Goal: Information Seeking & Learning: Learn about a topic

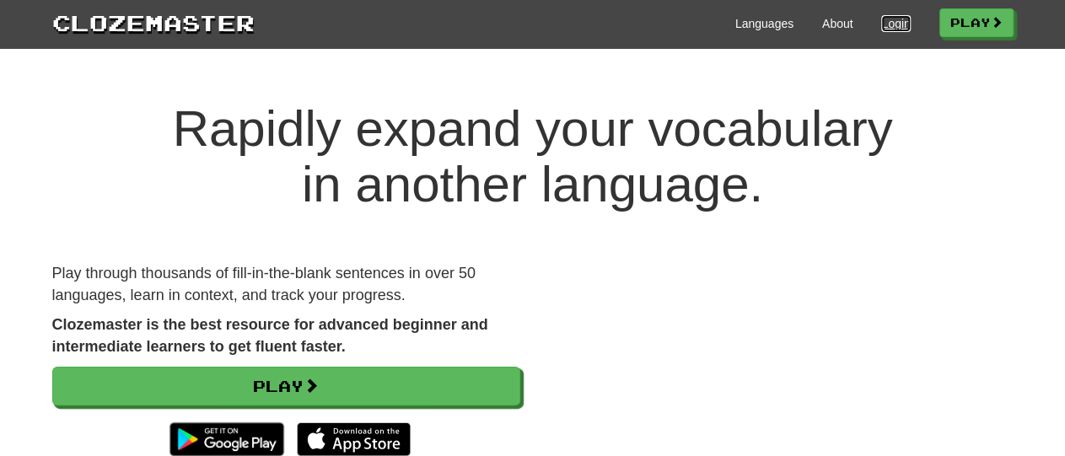
click at [890, 23] on link "Login" at bounding box center [895, 23] width 29 height 17
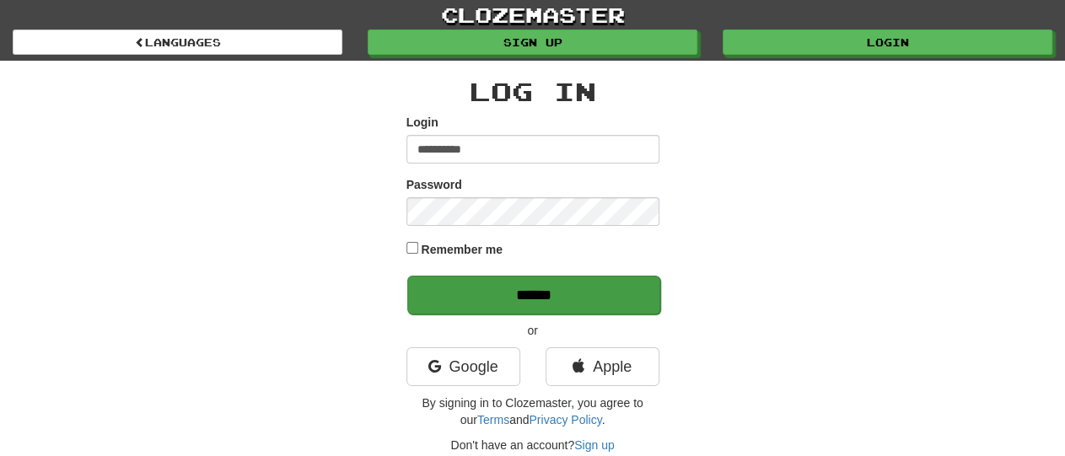
type input "**********"
click at [568, 296] on input "******" at bounding box center [533, 295] width 253 height 39
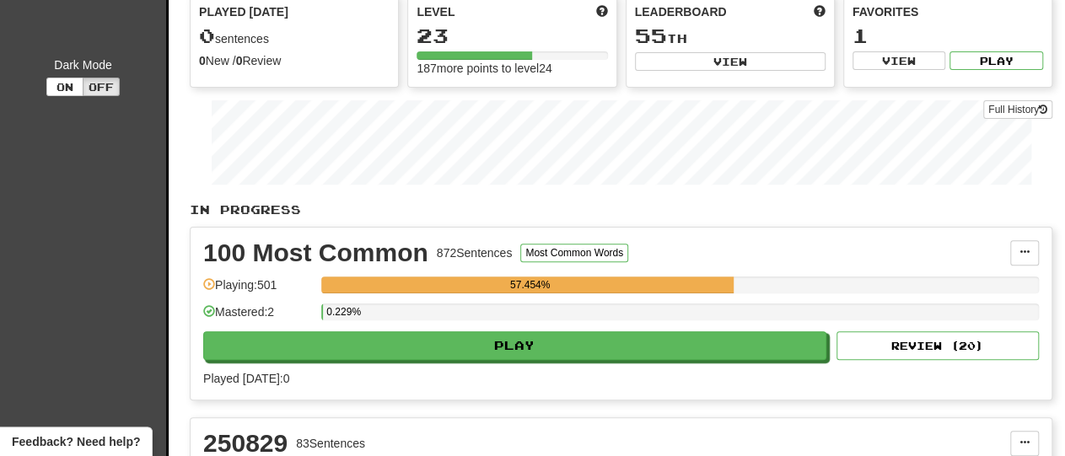
scroll to position [172, 0]
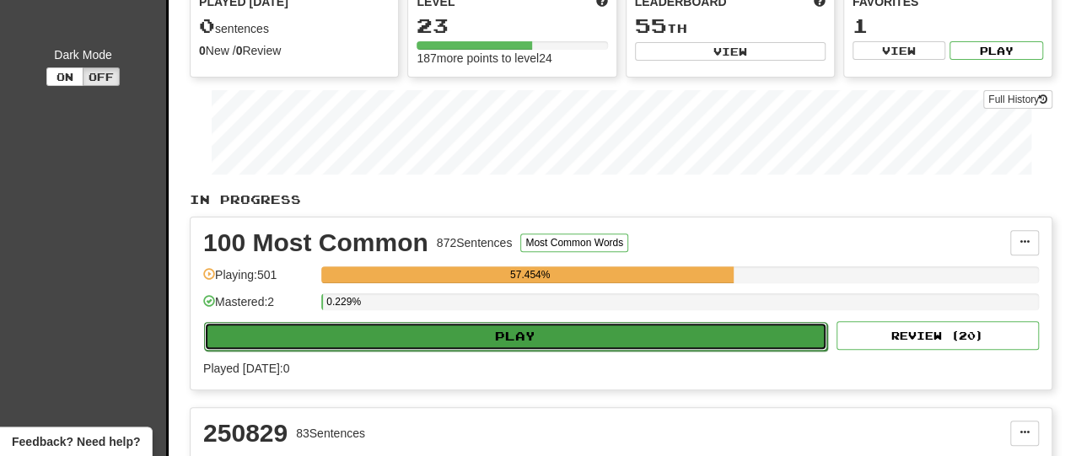
click at [554, 331] on button "Play" at bounding box center [515, 336] width 623 height 29
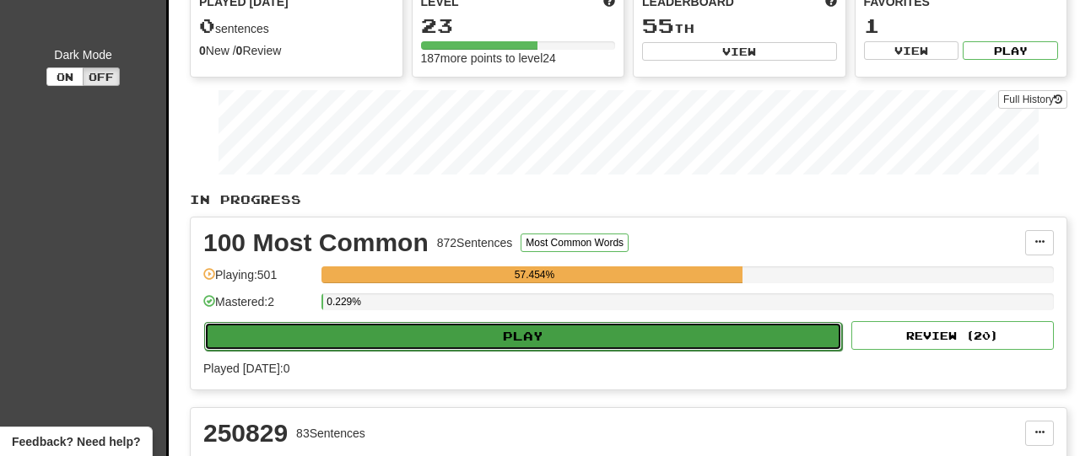
select select "**"
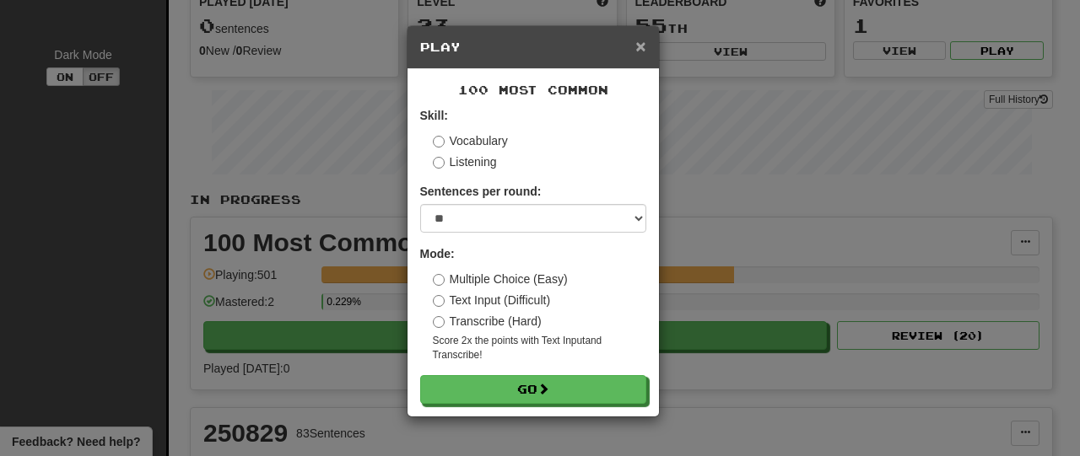
click at [644, 45] on span "×" at bounding box center [640, 45] width 10 height 19
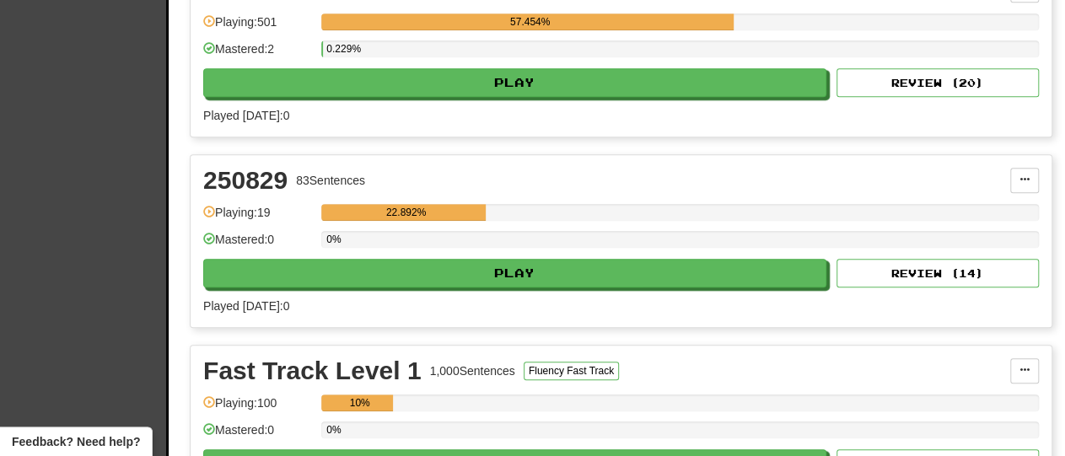
scroll to position [428, 0]
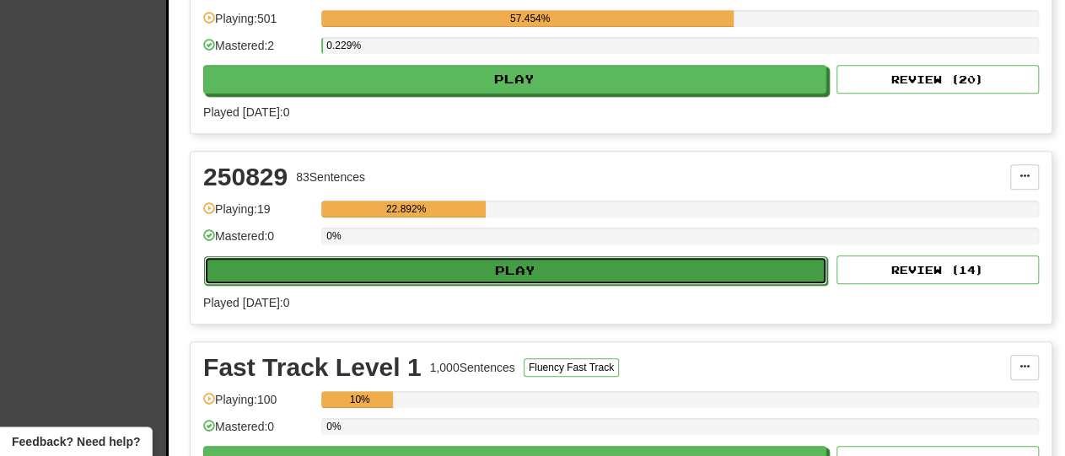
click at [588, 268] on button "Play" at bounding box center [515, 270] width 623 height 29
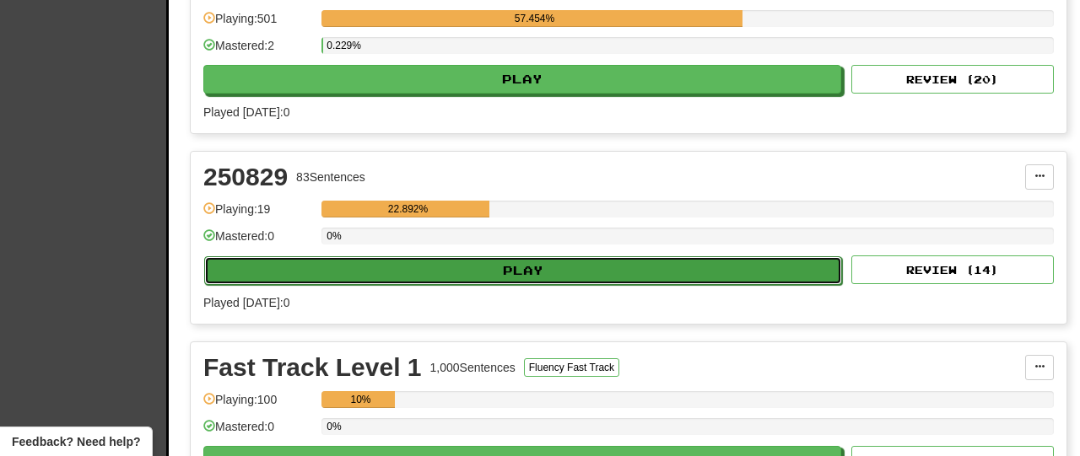
select select "**"
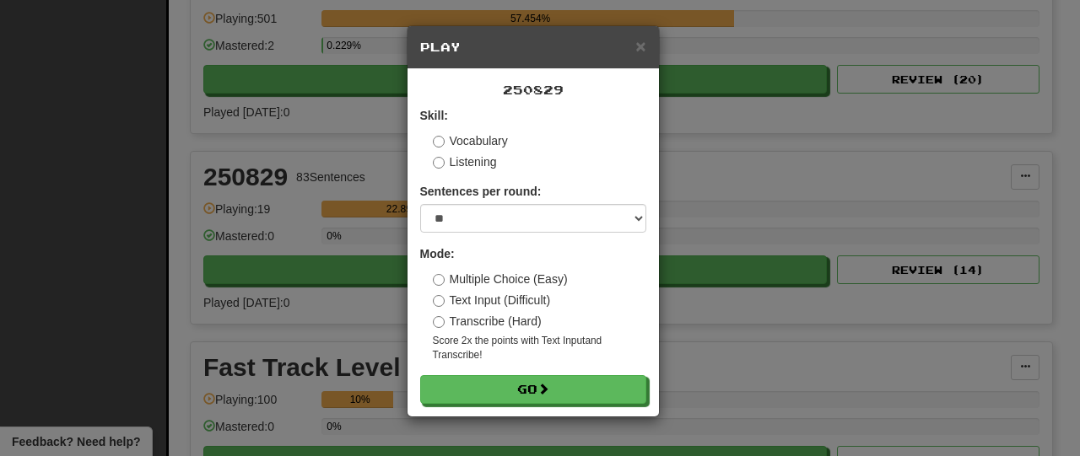
click at [648, 36] on div "× Play" at bounding box center [532, 47] width 251 height 43
click at [642, 46] on span "×" at bounding box center [640, 45] width 10 height 19
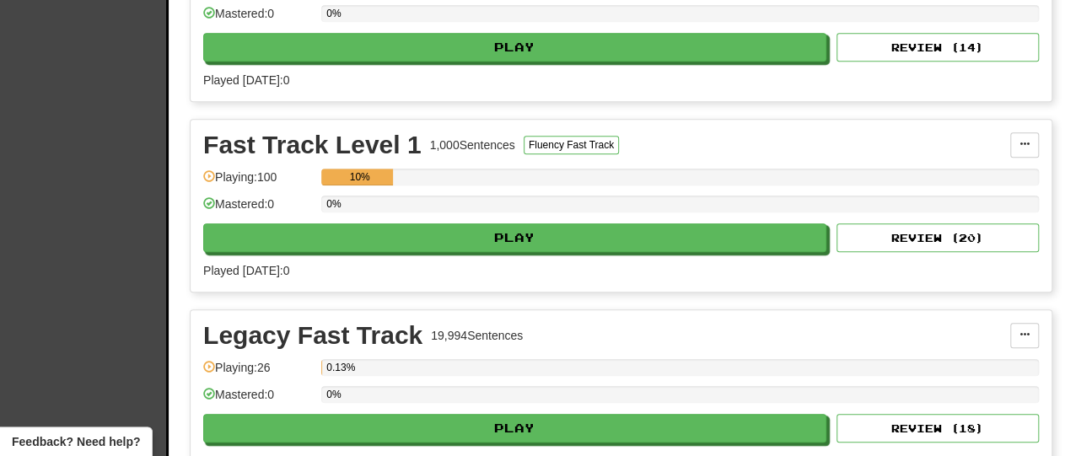
scroll to position [653, 0]
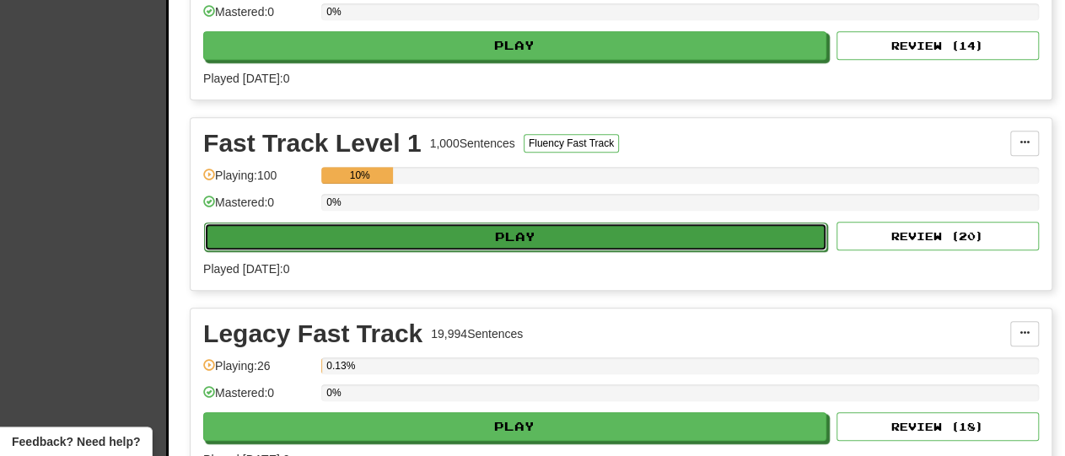
click at [603, 232] on button "Play" at bounding box center [515, 237] width 623 height 29
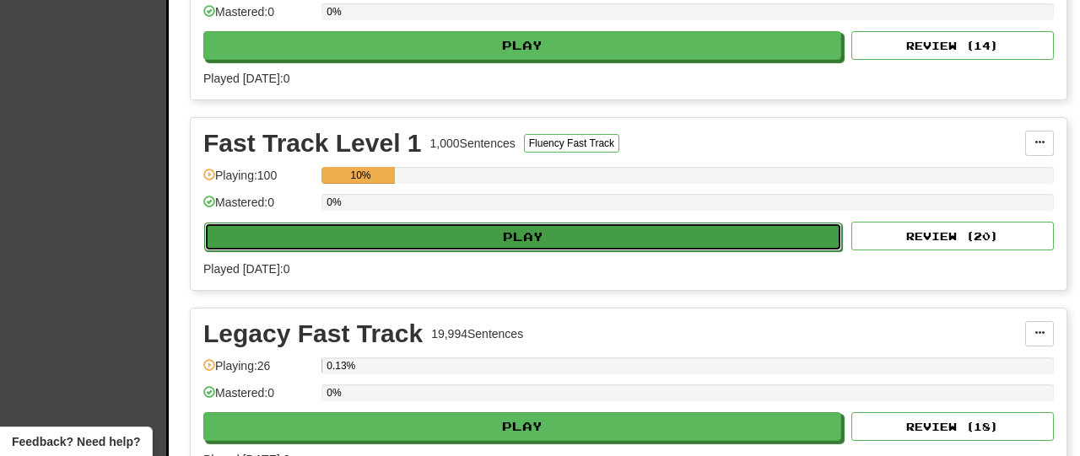
select select "**"
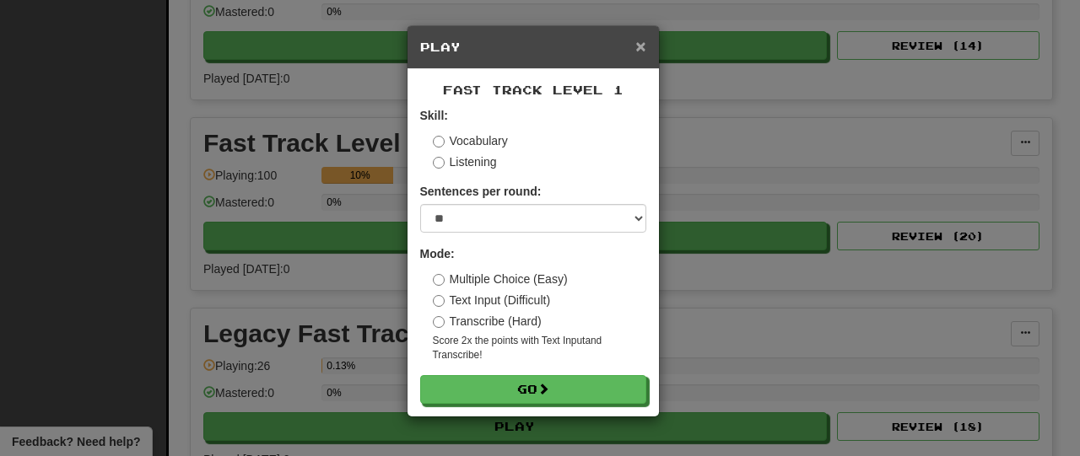
click at [640, 42] on span "×" at bounding box center [640, 45] width 10 height 19
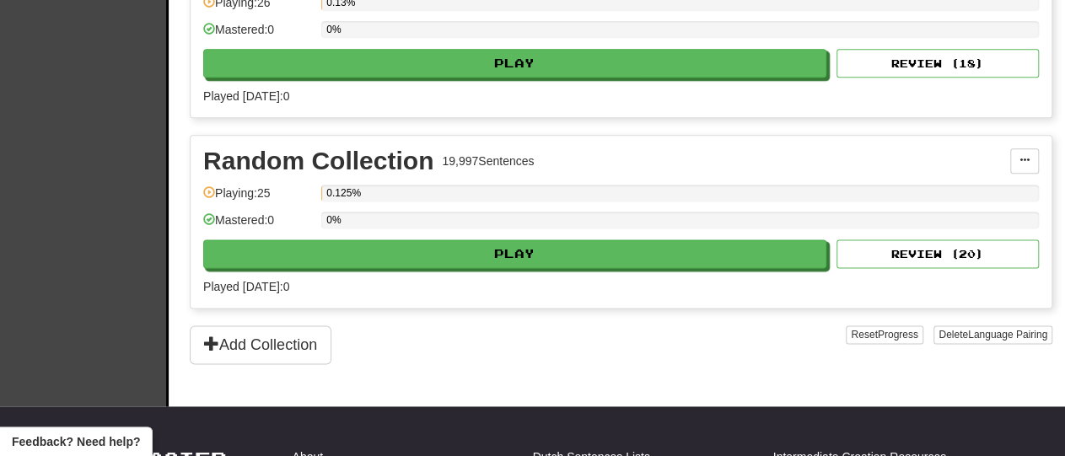
scroll to position [1027, 0]
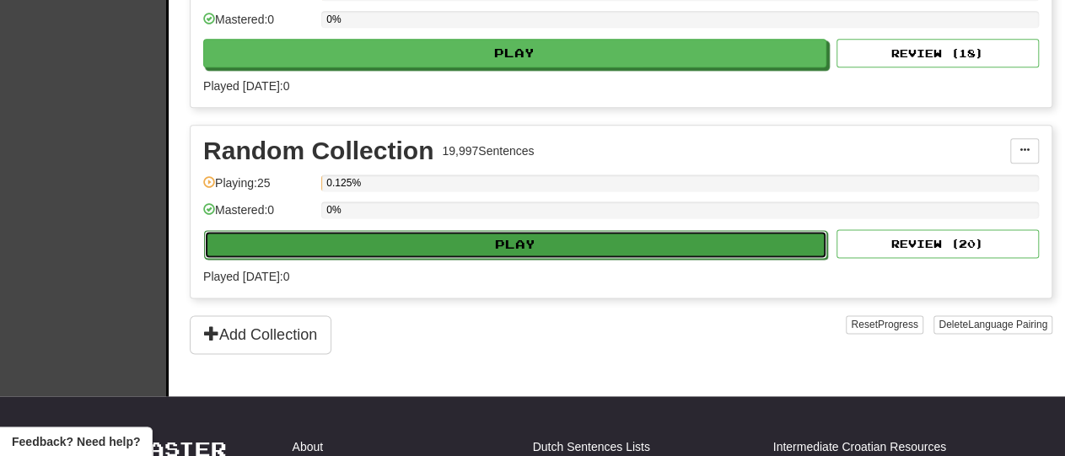
click at [596, 235] on button "Play" at bounding box center [515, 244] width 623 height 29
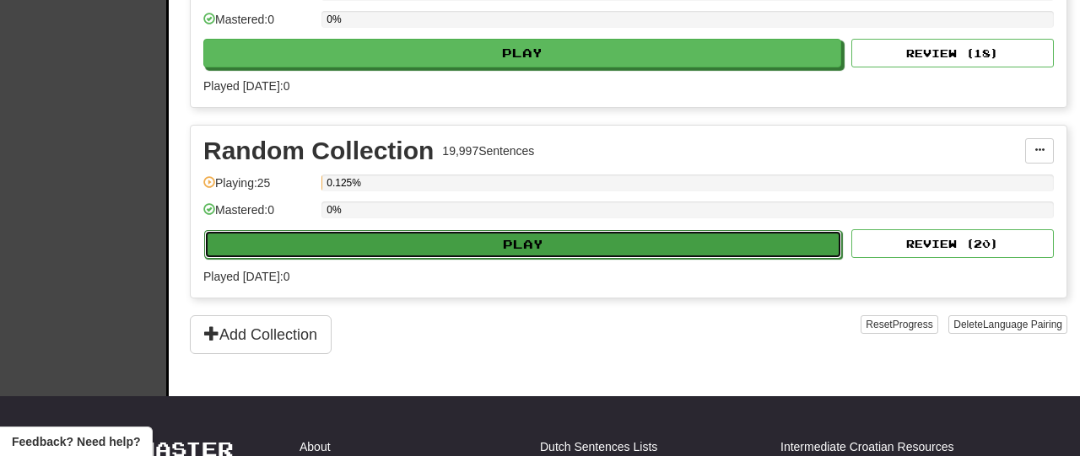
select select "**"
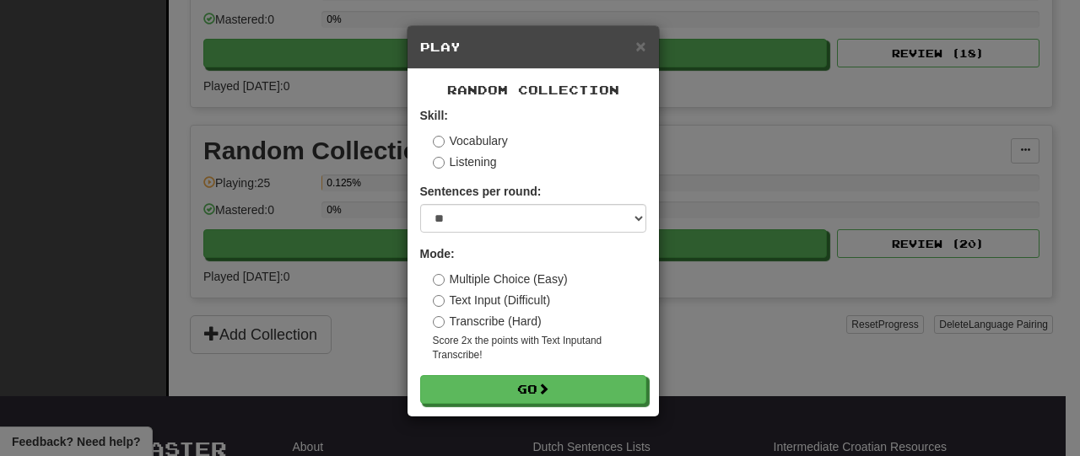
click at [742, 164] on div "× Play Random Collection Skill: Vocabulary Listening Sentences per round: * ** …" at bounding box center [540, 228] width 1080 height 456
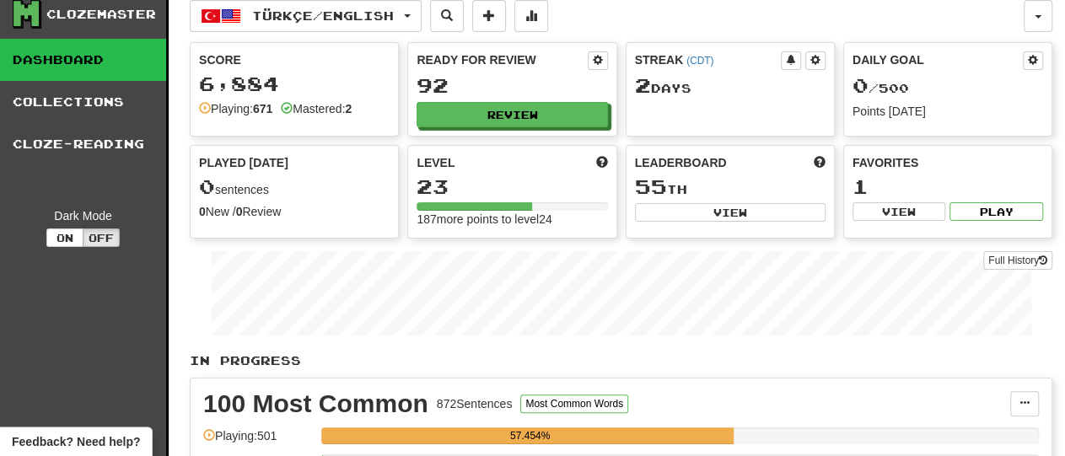
scroll to position [0, 0]
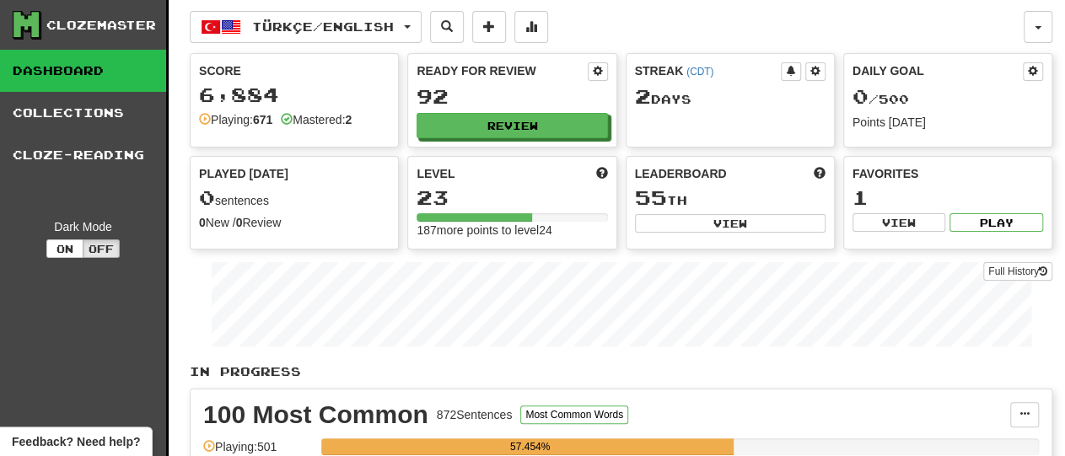
click at [62, 116] on link "Collections" at bounding box center [83, 113] width 166 height 42
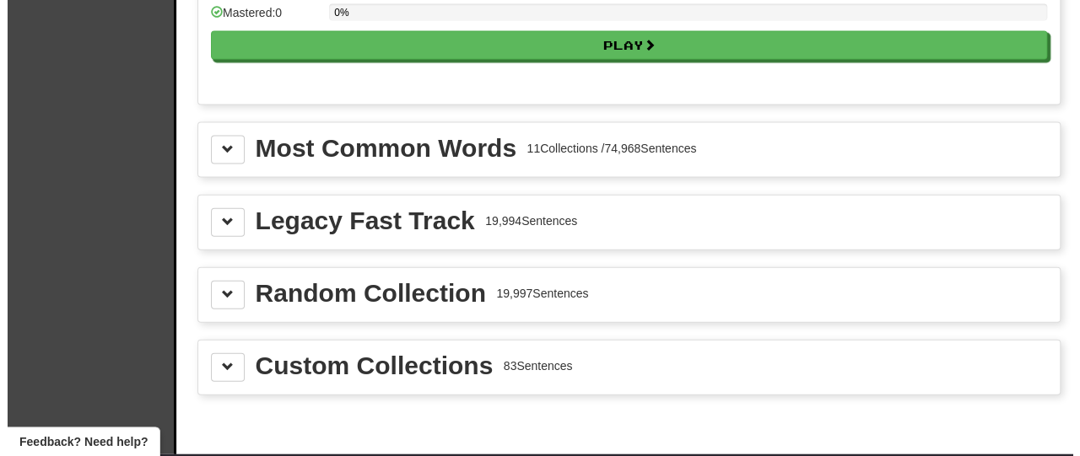
scroll to position [1805, 0]
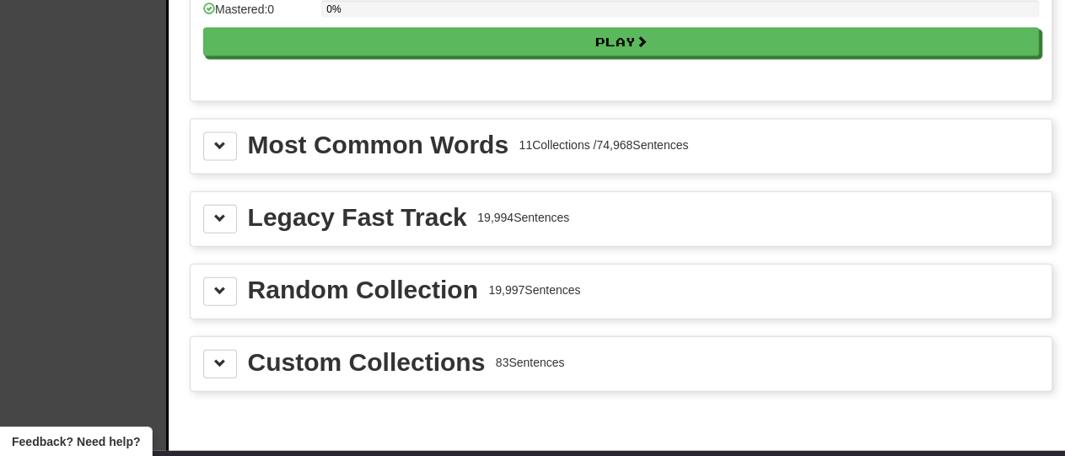
click at [326, 132] on div "Most Common Words" at bounding box center [378, 144] width 261 height 25
click at [220, 143] on button at bounding box center [220, 146] width 34 height 29
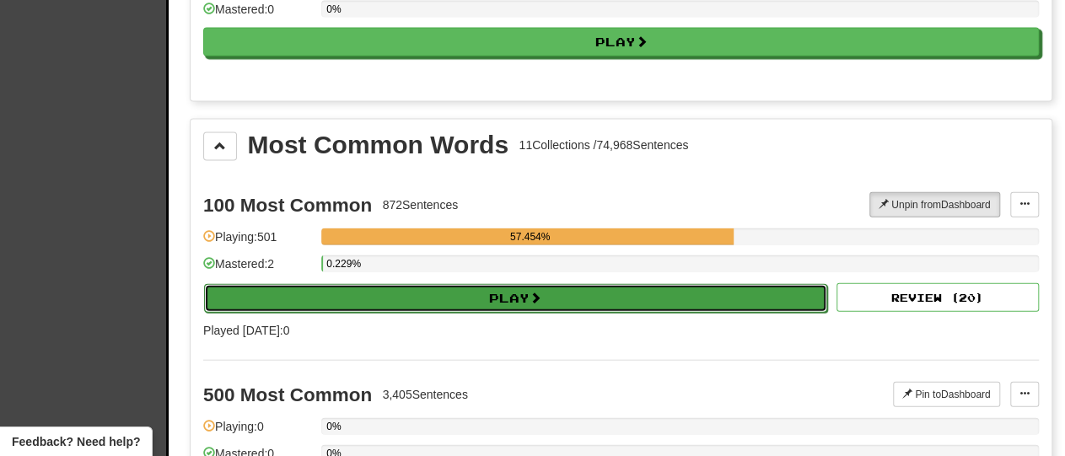
click at [418, 284] on button "Play" at bounding box center [515, 298] width 623 height 29
select select "**"
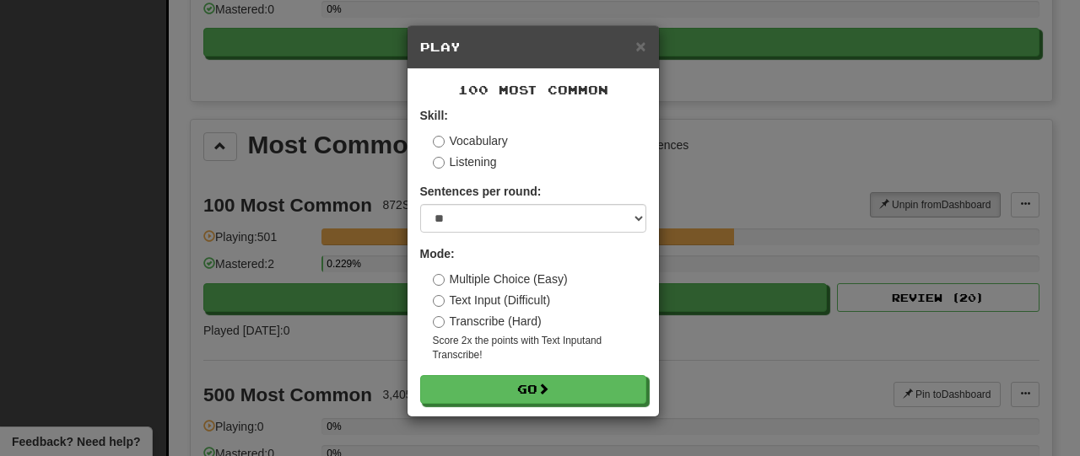
click at [429, 281] on div "Mode: Multiple Choice (Easy) Text Input (Difficult) Transcribe (Hard) Score 2x …" at bounding box center [533, 303] width 226 height 117
click at [445, 173] on form "Skill: Vocabulary Listening Sentences per round: * ** ** ** ** ** *** ******** …" at bounding box center [533, 255] width 226 height 297
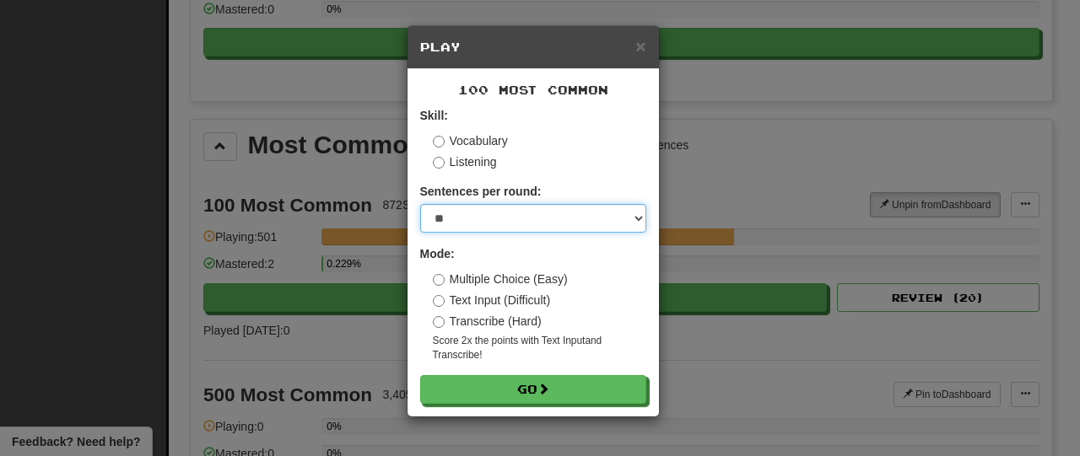
click at [638, 221] on select "* ** ** ** ** ** *** ********" at bounding box center [533, 218] width 226 height 29
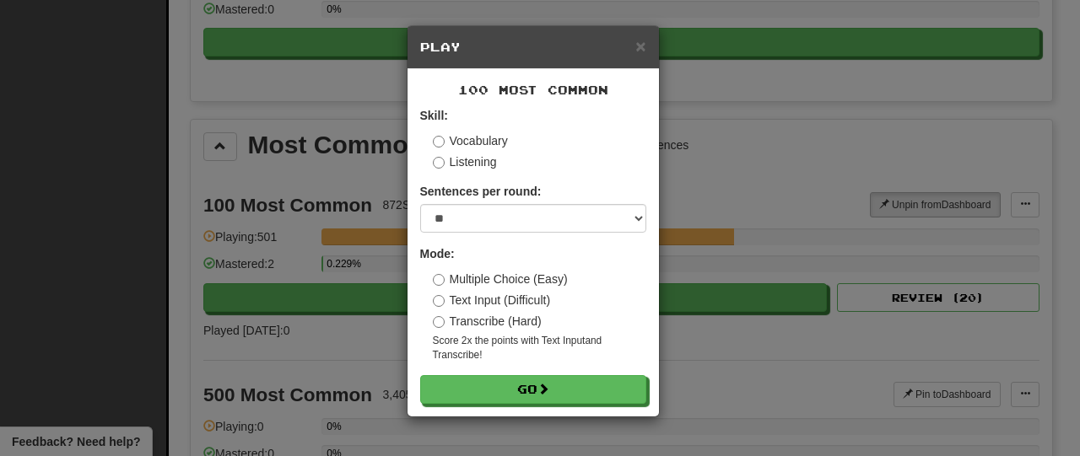
click at [224, 252] on div "× Play 100 Most Common Skill: Vocabulary Listening Sentences per round: * ** **…" at bounding box center [540, 228] width 1080 height 456
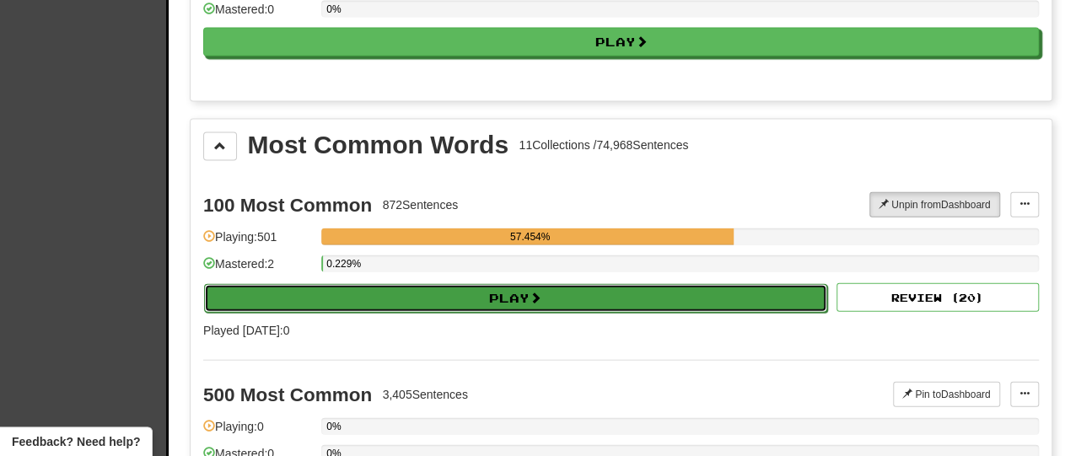
click at [251, 286] on button "Play" at bounding box center [515, 298] width 623 height 29
select select "**"
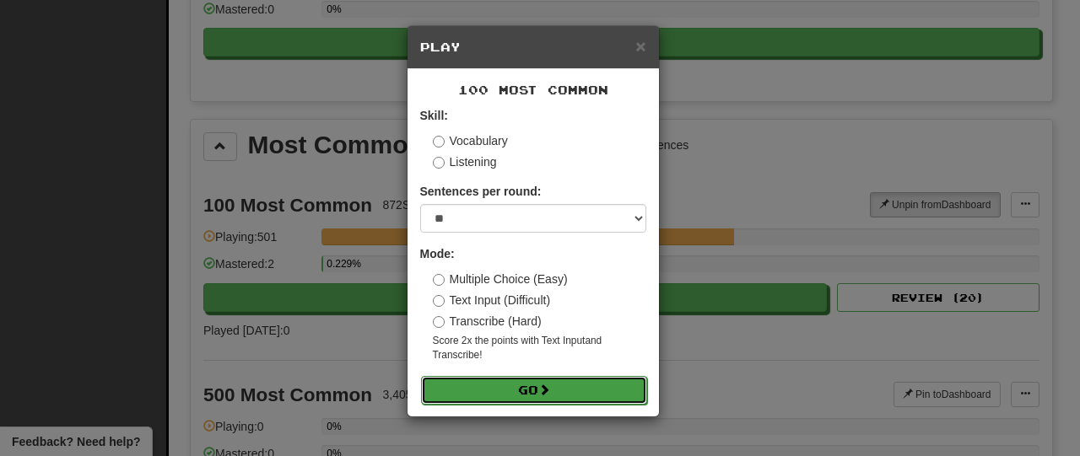
click at [531, 395] on button "Go" at bounding box center [534, 390] width 226 height 29
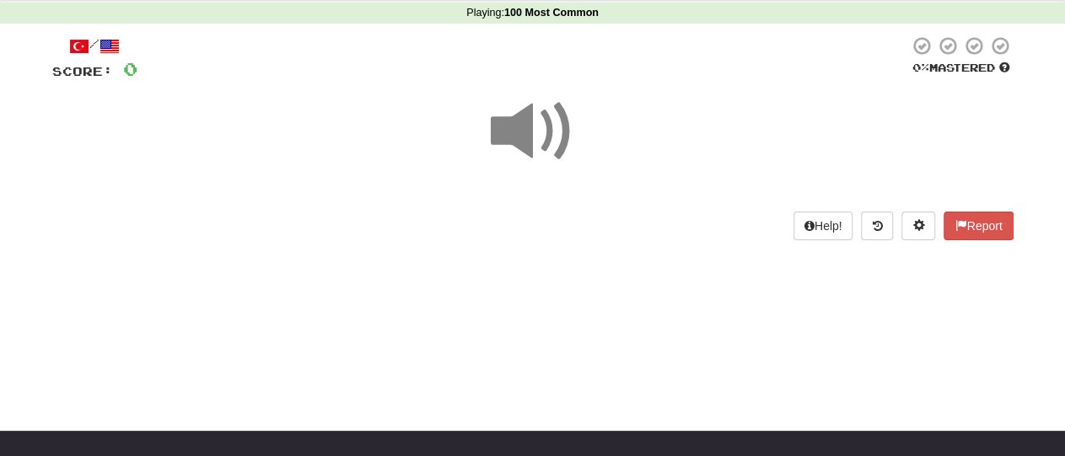
scroll to position [73, 0]
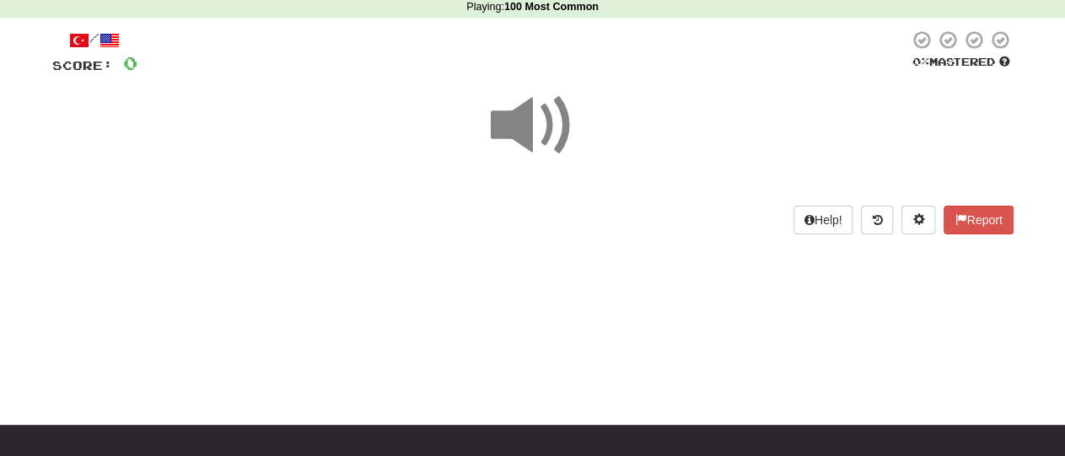
click at [488, 295] on div "Dashboard Clozemaster Mathias123 / Toggle Dropdown Dashboard Leaderboard Activi…" at bounding box center [532, 155] width 1065 height 456
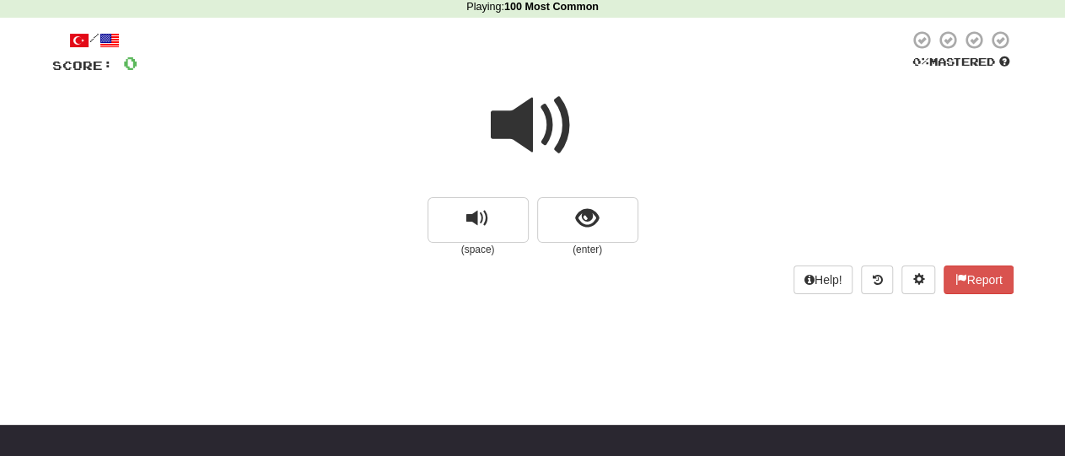
click at [496, 270] on div "Help! Report" at bounding box center [533, 280] width 962 height 29
click at [578, 227] on span "show sentence" at bounding box center [587, 218] width 23 height 23
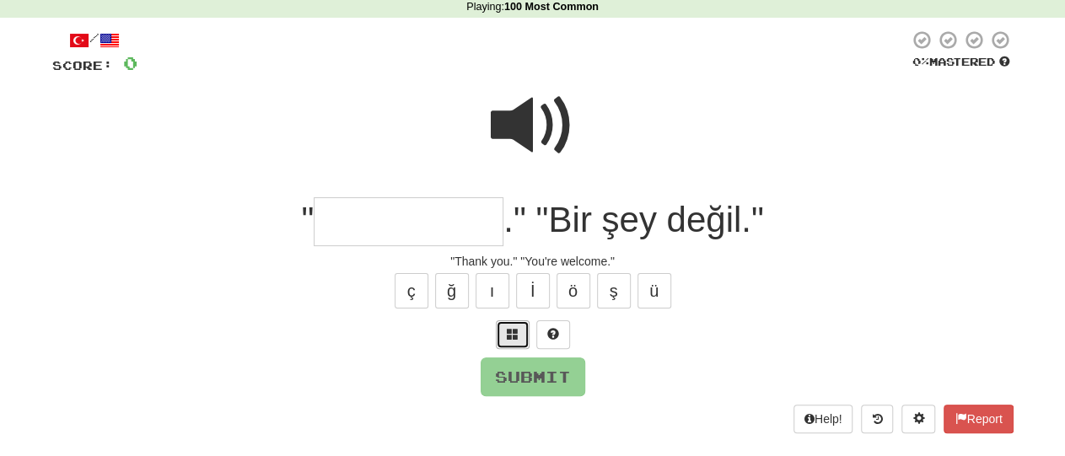
click at [513, 337] on span at bounding box center [513, 334] width 12 height 12
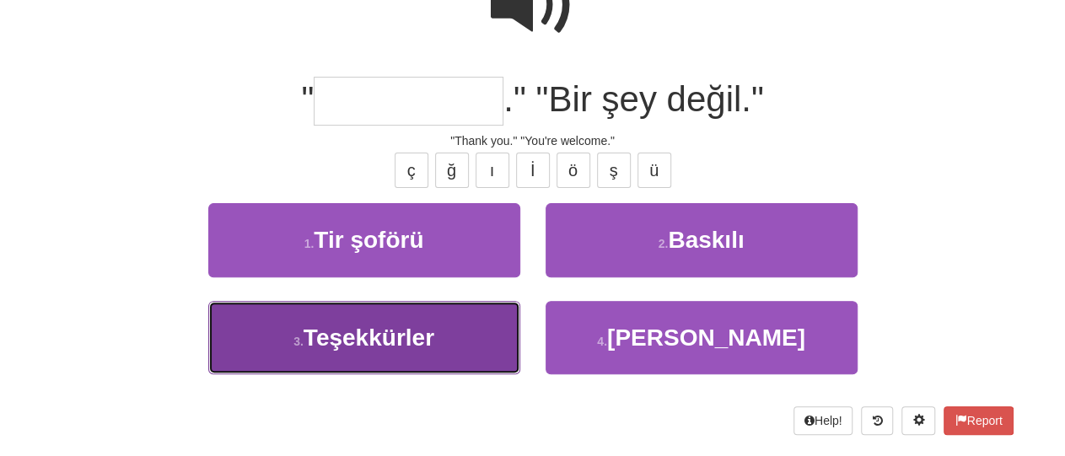
click at [276, 340] on button "3 . Teşekkürler" at bounding box center [364, 337] width 312 height 73
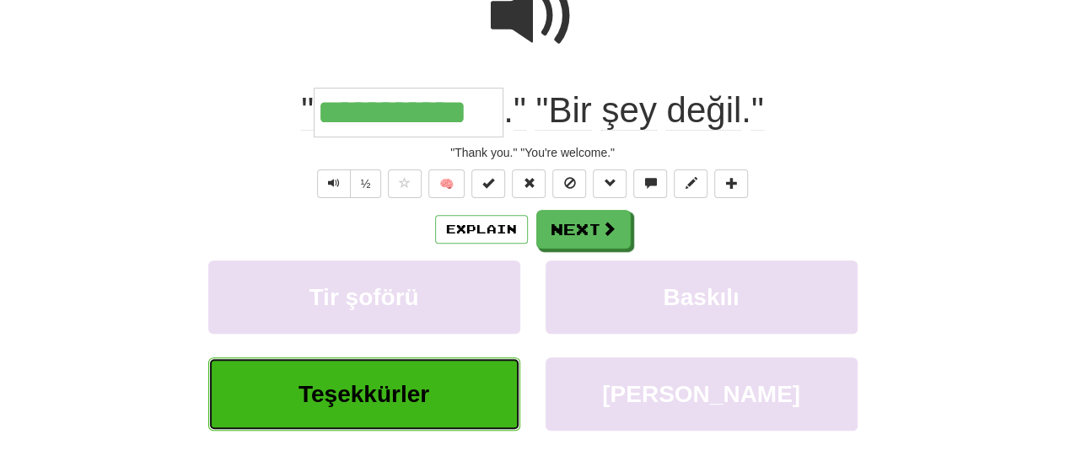
type input "**********"
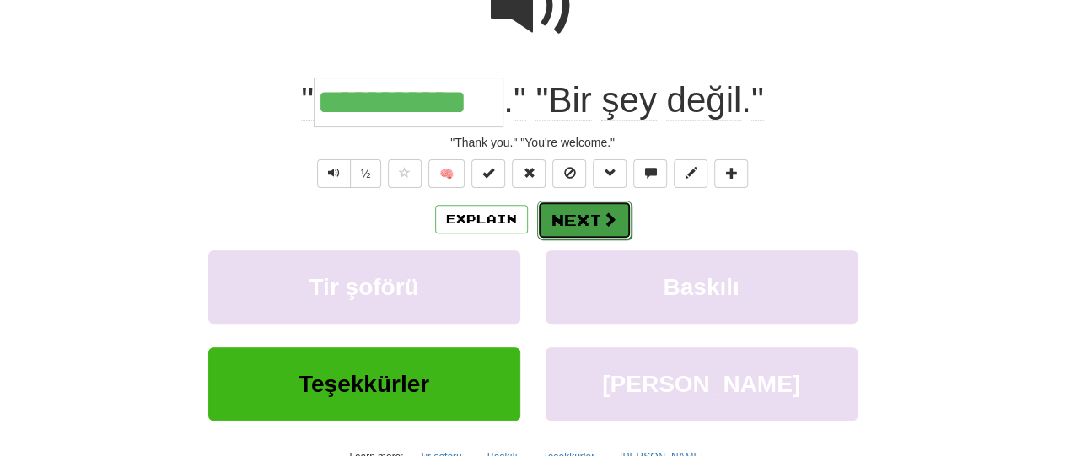
click at [584, 218] on button "Next" at bounding box center [584, 220] width 94 height 39
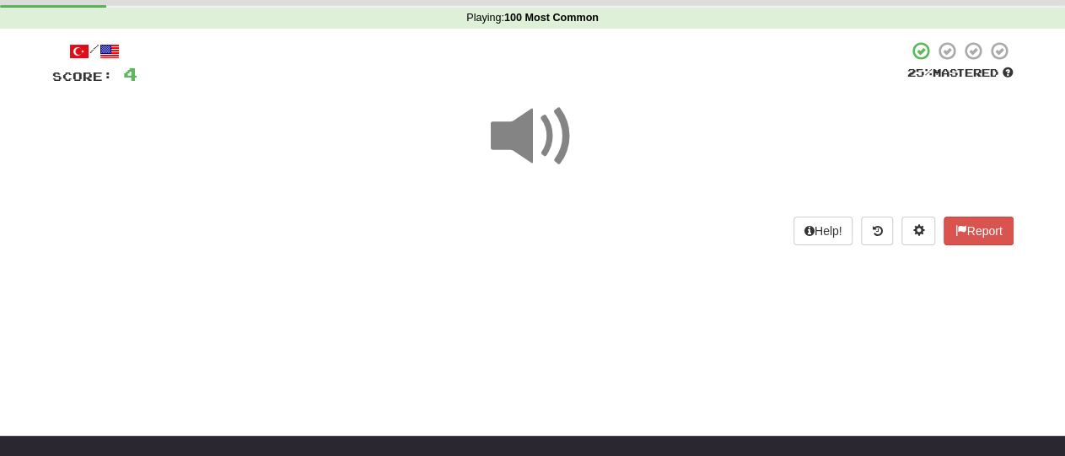
scroll to position [54, 0]
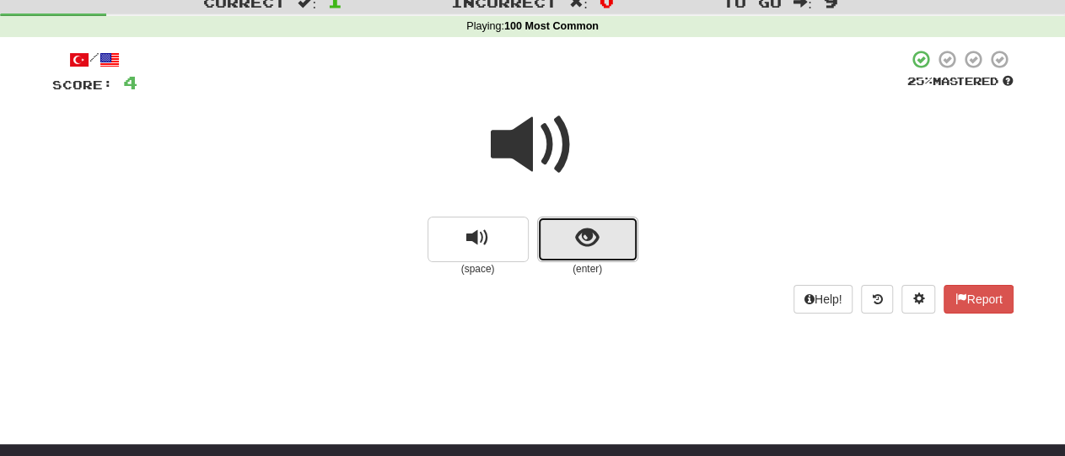
click at [585, 243] on span "show sentence" at bounding box center [587, 238] width 23 height 23
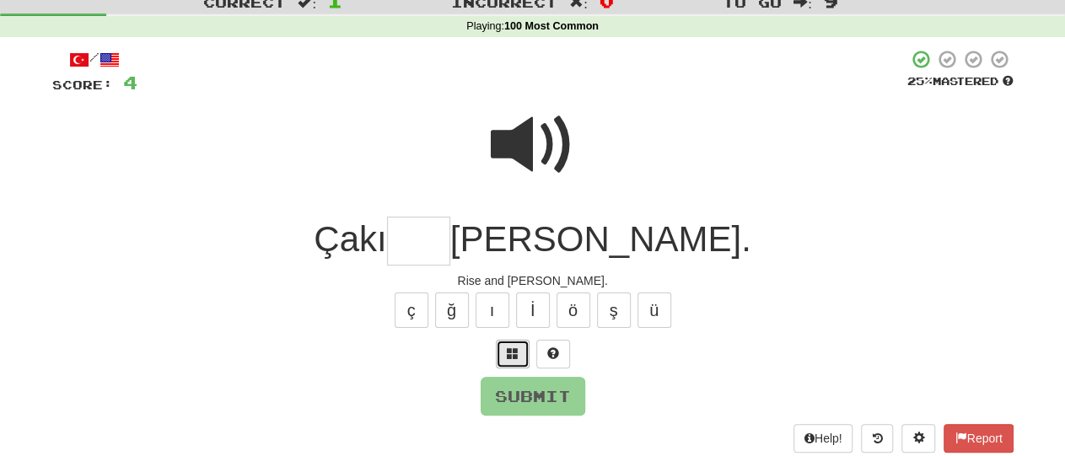
click at [509, 354] on span at bounding box center [513, 354] width 12 height 12
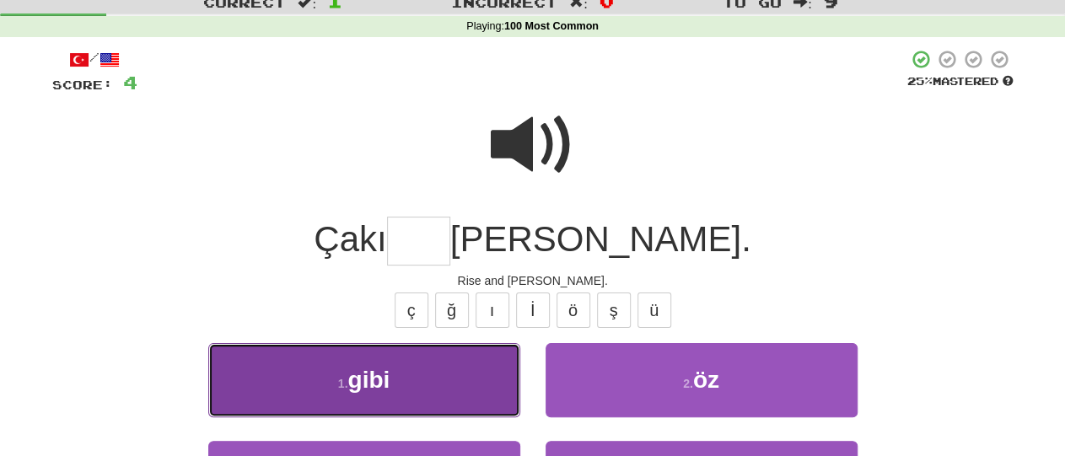
click at [321, 379] on button "1 . gibi" at bounding box center [364, 379] width 312 height 73
type input "****"
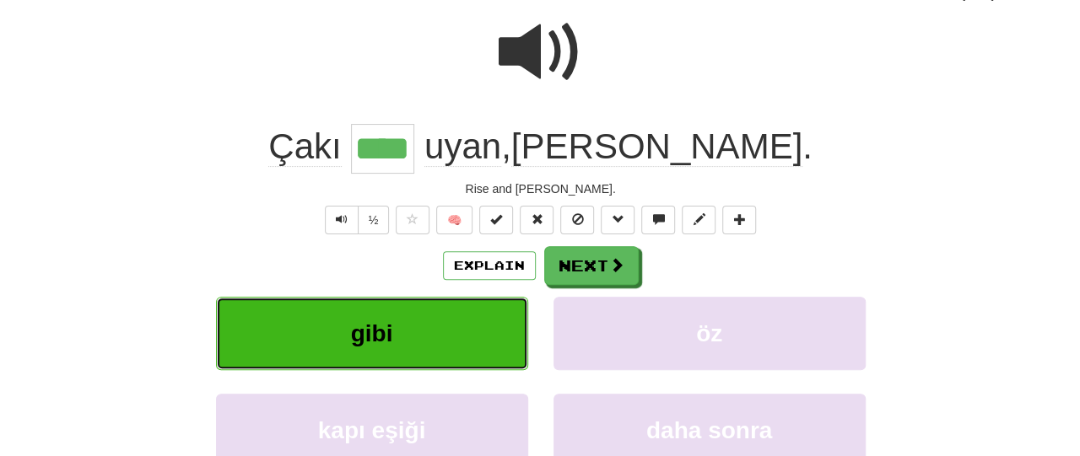
scroll to position [172, 0]
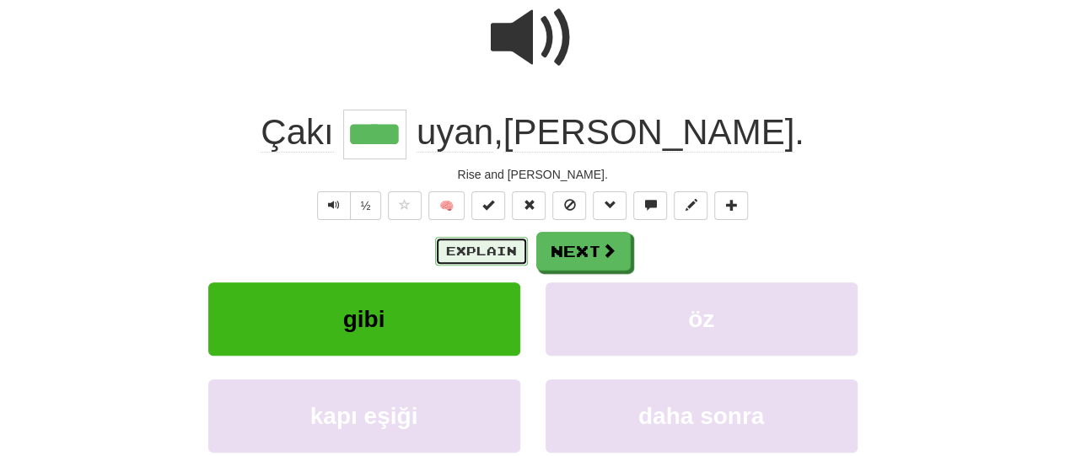
click at [485, 256] on button "Explain" at bounding box center [481, 251] width 93 height 29
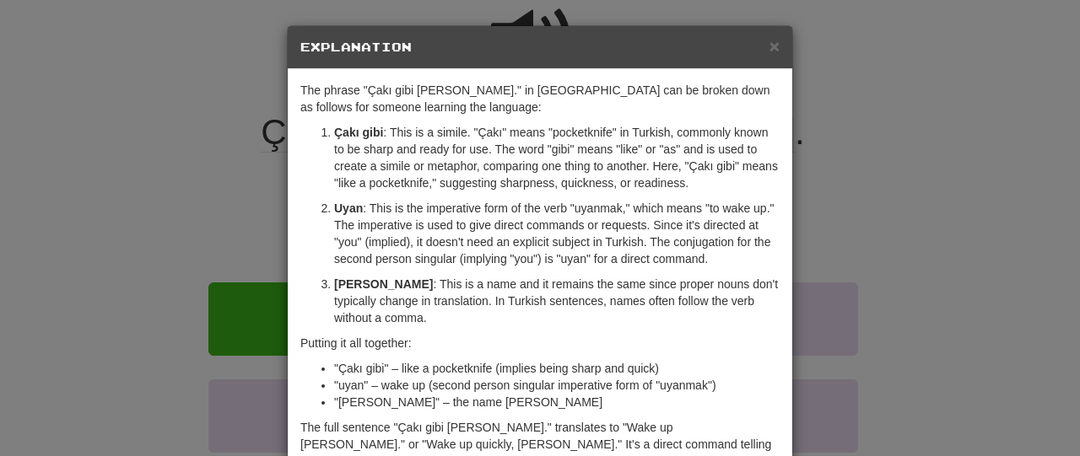
click at [132, 175] on div "× Explanation The phrase "Çakı gibi uyan, Tom." in Turkish can be broken down a…" at bounding box center [540, 228] width 1080 height 456
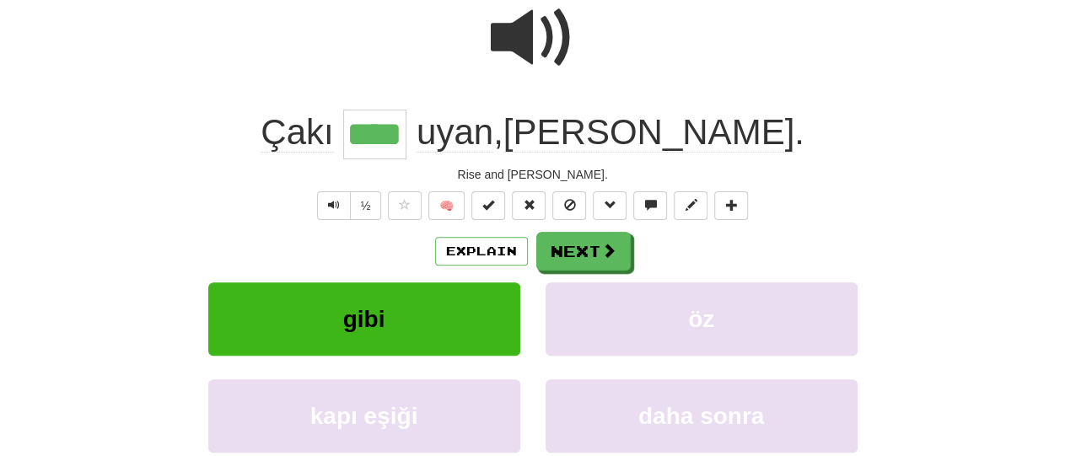
click at [133, 171] on div "Rise and shine, Tom." at bounding box center [533, 174] width 962 height 17
click at [478, 242] on button "Explain" at bounding box center [481, 251] width 93 height 29
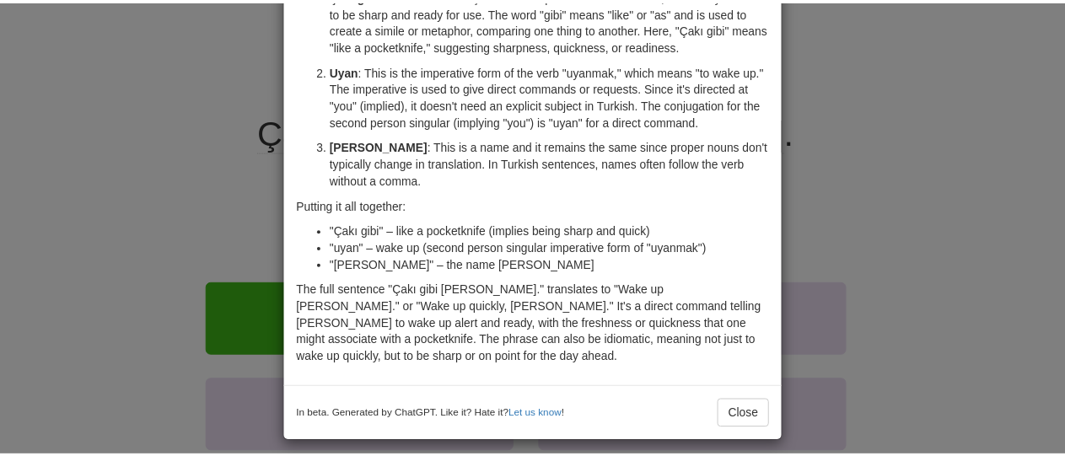
scroll to position [148, 0]
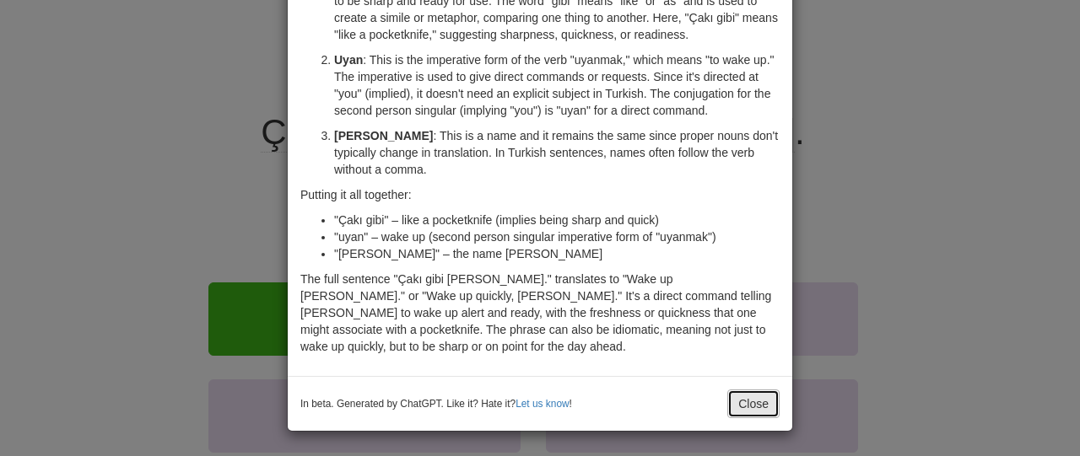
click at [765, 409] on button "Close" at bounding box center [753, 404] width 52 height 29
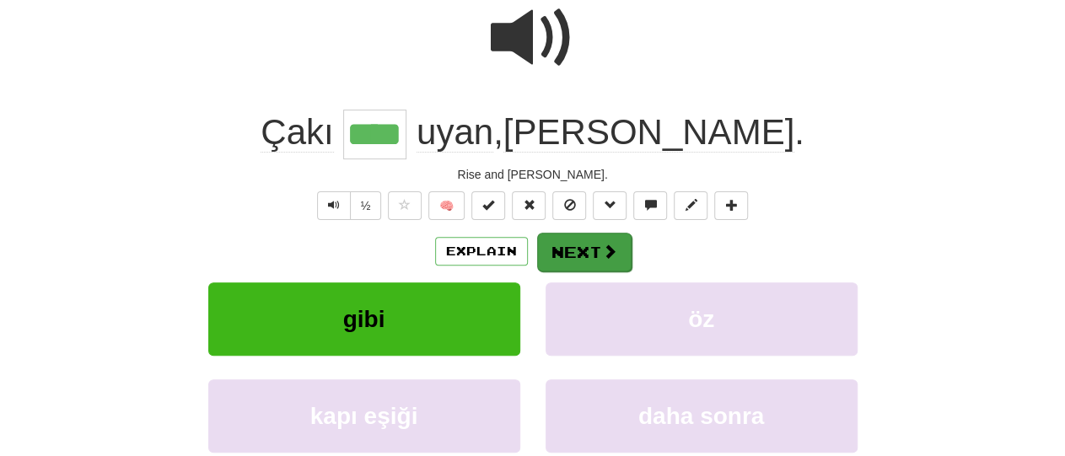
click at [593, 269] on div "Explain Next" at bounding box center [533, 251] width 962 height 39
click at [582, 261] on button "Next" at bounding box center [584, 252] width 94 height 39
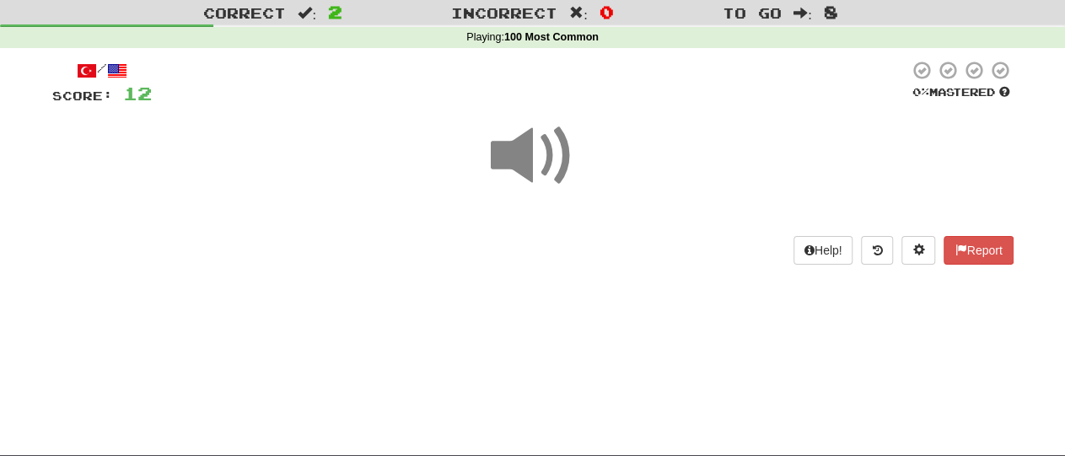
scroll to position [0, 0]
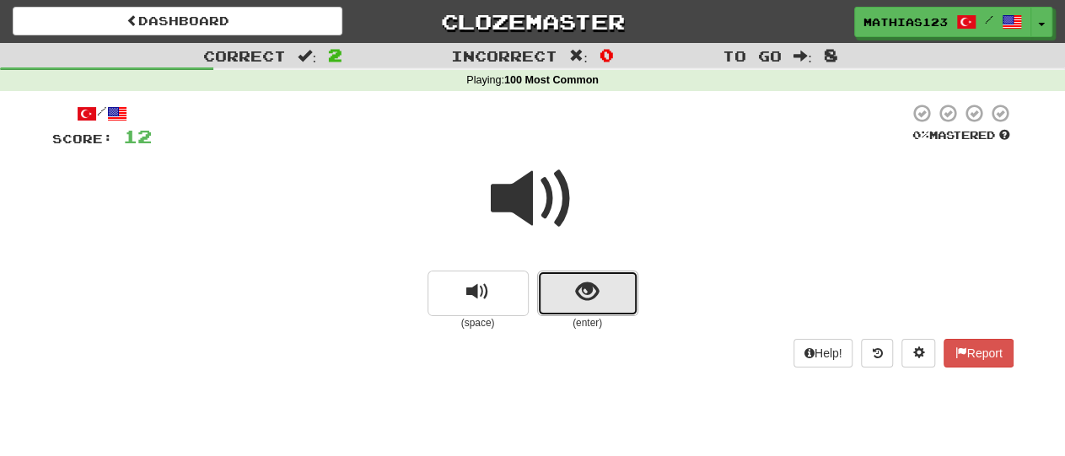
click at [597, 296] on span "show sentence" at bounding box center [587, 292] width 23 height 23
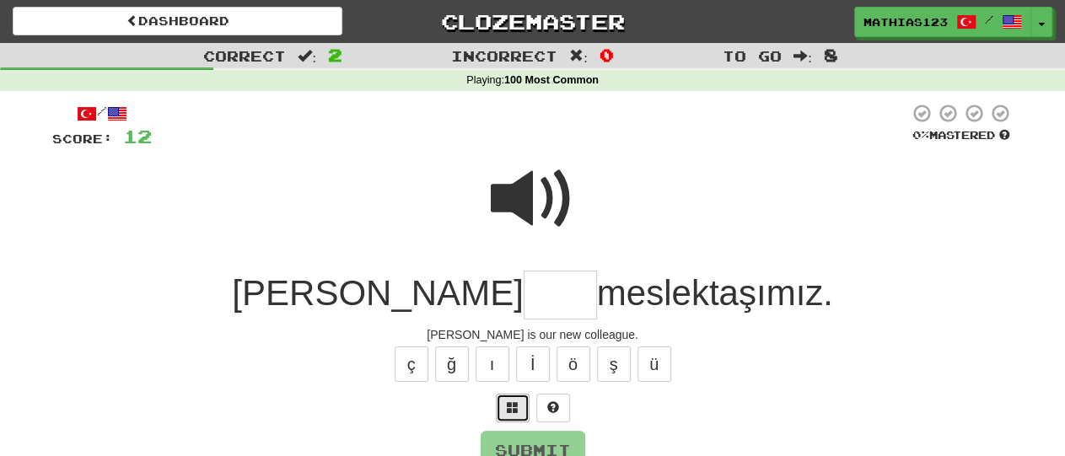
click at [509, 397] on button at bounding box center [513, 408] width 34 height 29
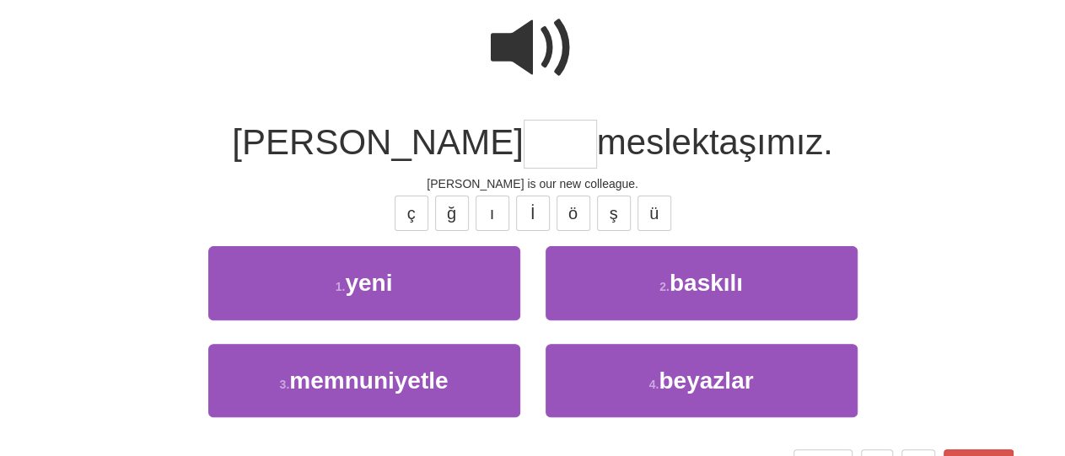
scroll to position [172, 0]
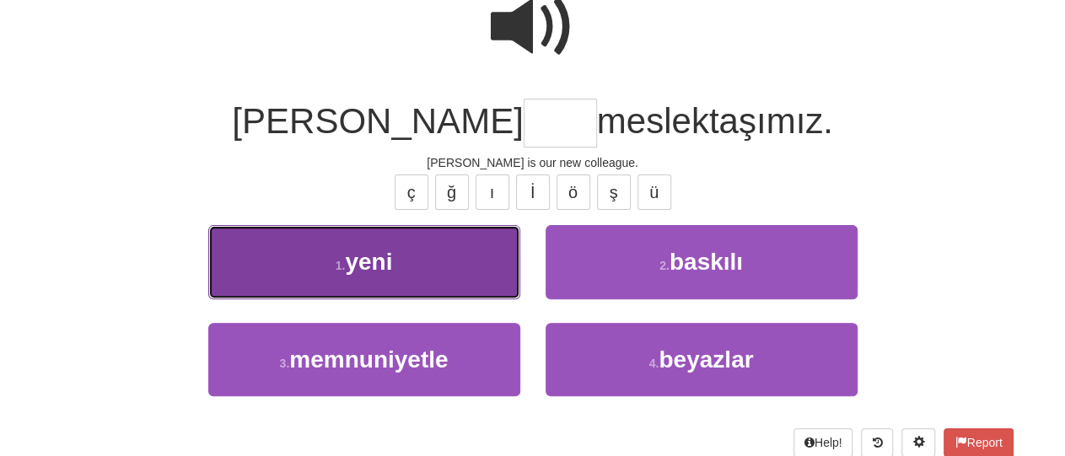
click at [452, 280] on button "1 . yeni" at bounding box center [364, 261] width 312 height 73
type input "****"
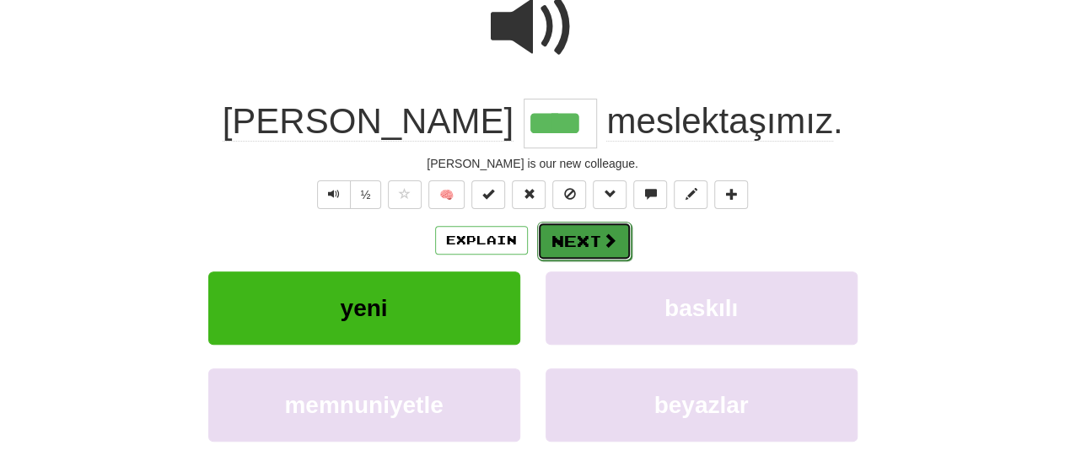
click at [584, 245] on button "Next" at bounding box center [584, 241] width 94 height 39
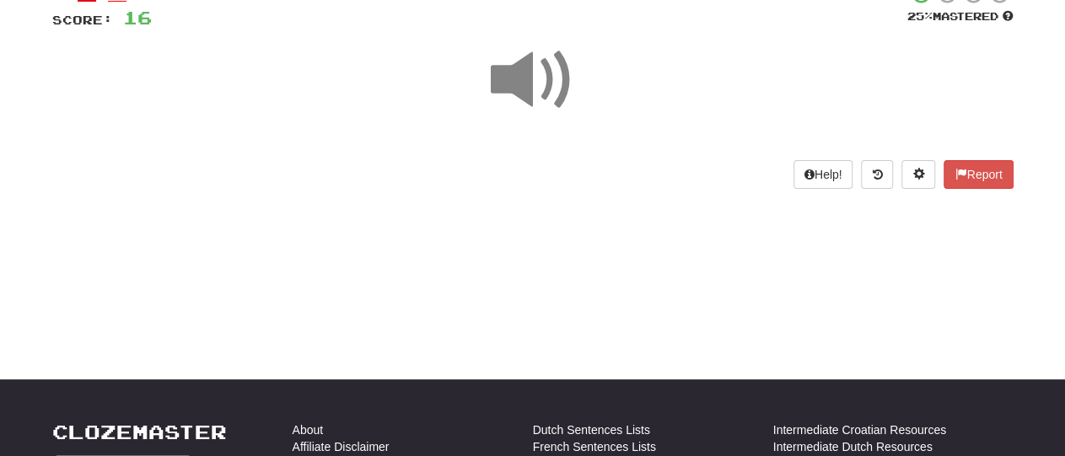
scroll to position [117, 0]
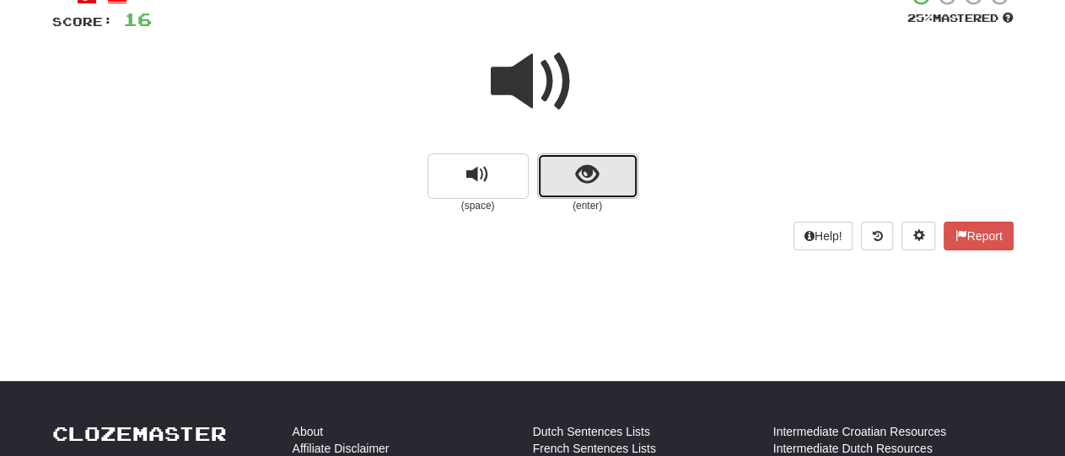
click at [576, 175] on span "show sentence" at bounding box center [587, 175] width 23 height 23
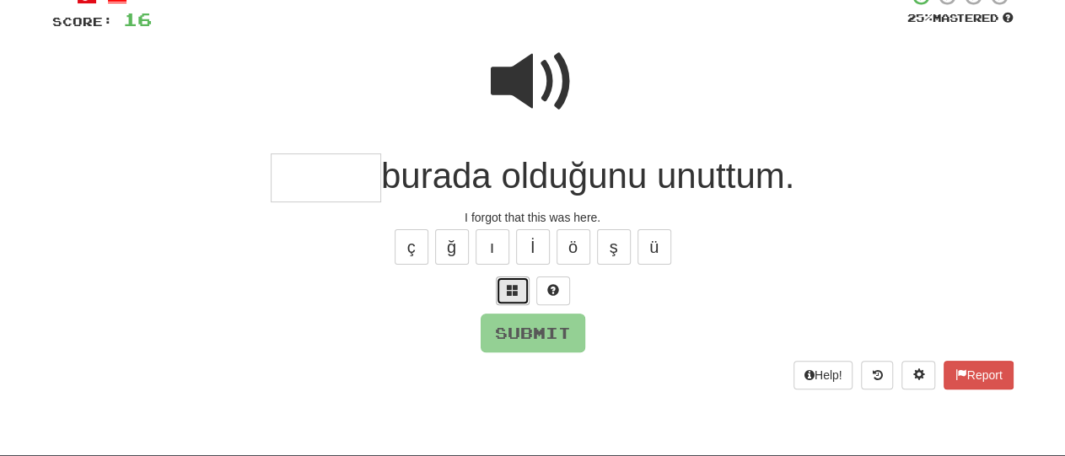
click at [508, 293] on span at bounding box center [513, 290] width 12 height 12
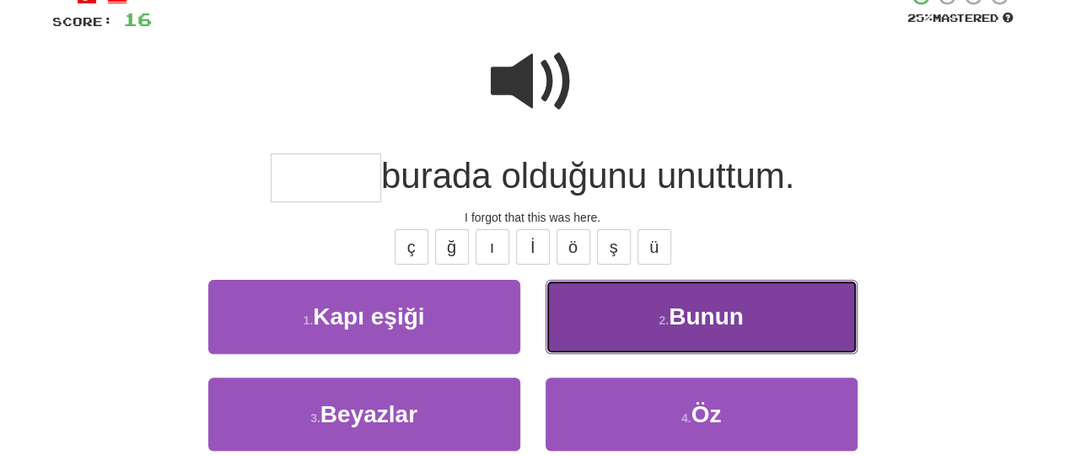
click at [639, 330] on button "2 . Bunun" at bounding box center [702, 316] width 312 height 73
type input "*****"
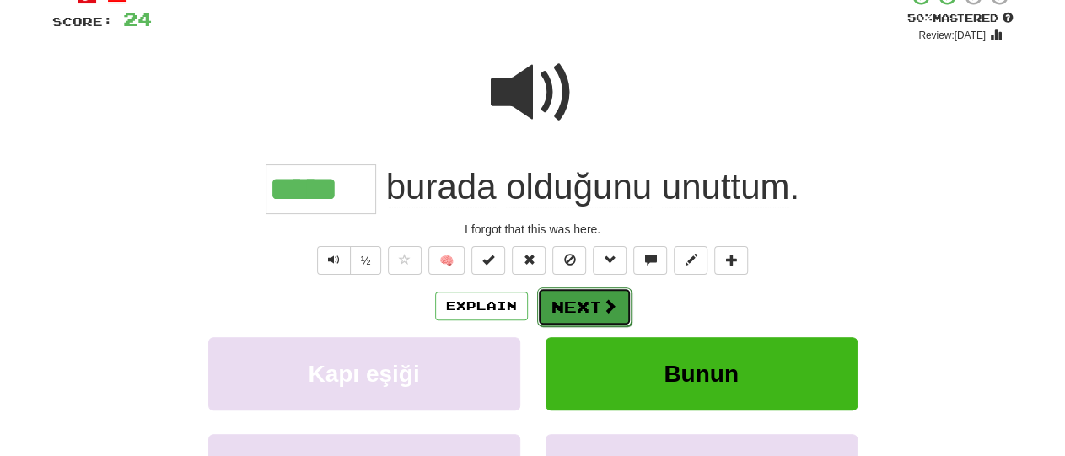
click at [579, 312] on button "Next" at bounding box center [584, 307] width 94 height 39
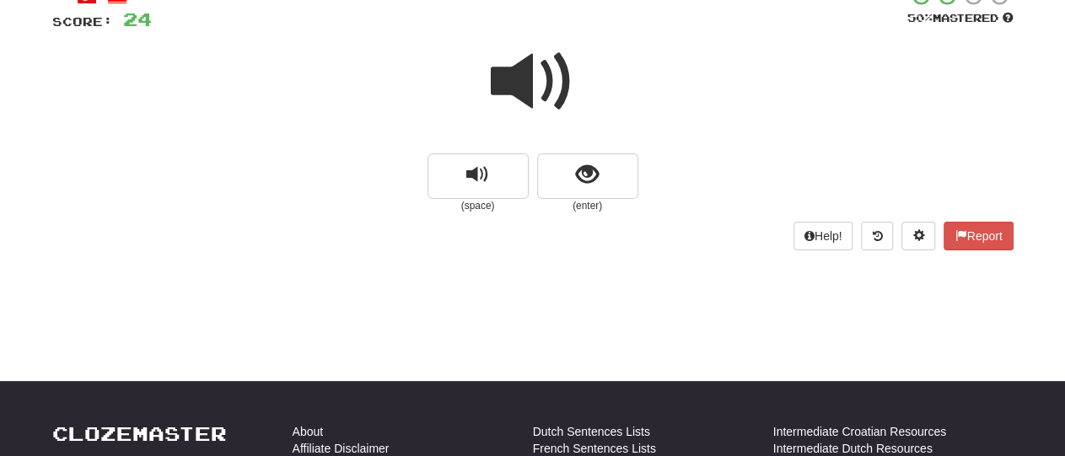
click at [592, 142] on div at bounding box center [533, 93] width 962 height 121
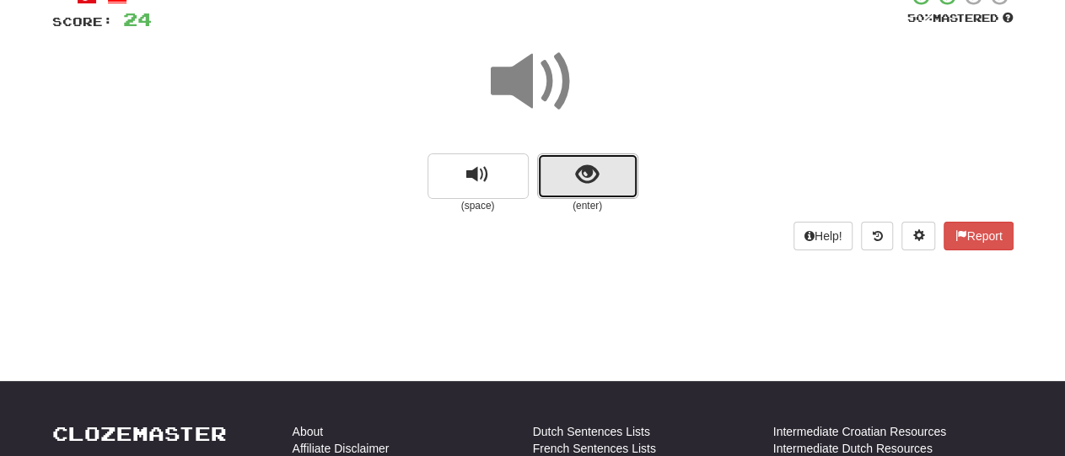
click at [586, 181] on span "show sentence" at bounding box center [587, 175] width 23 height 23
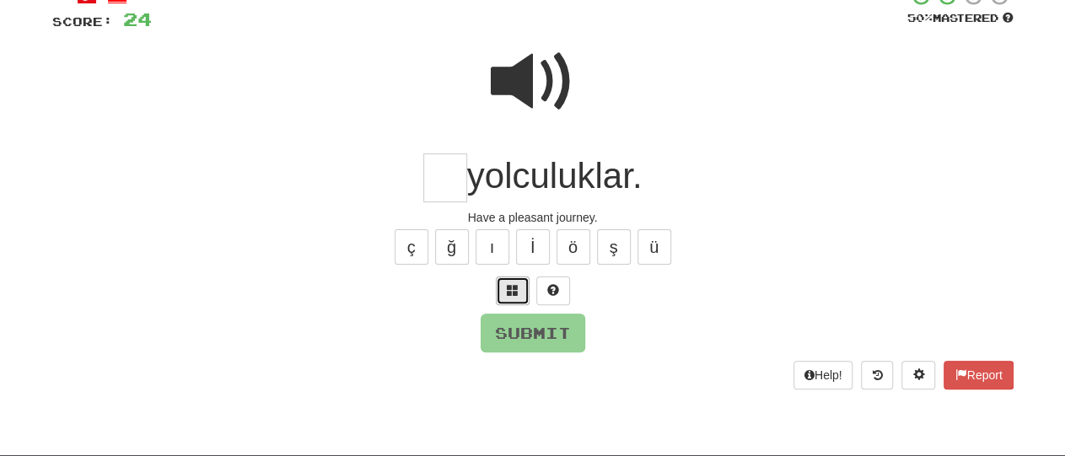
click at [514, 292] on span at bounding box center [513, 290] width 12 height 12
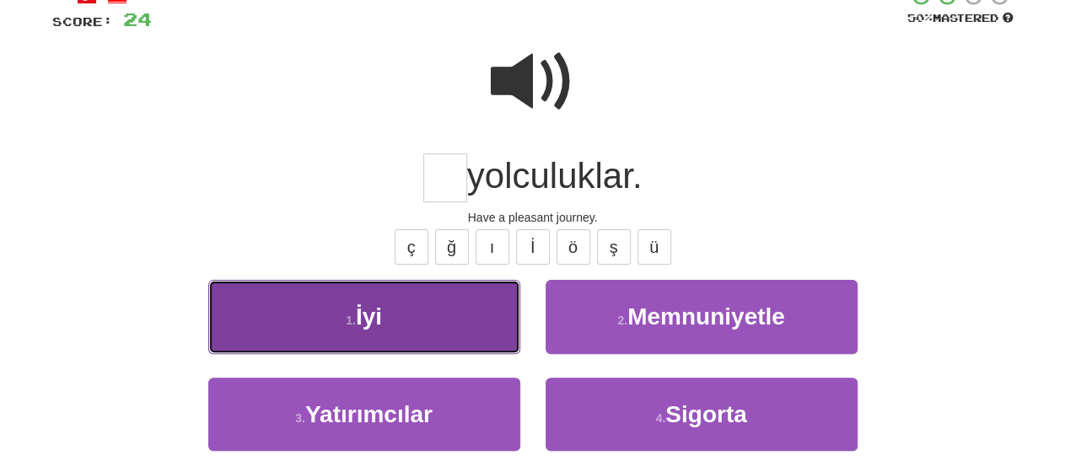
click at [470, 337] on button "1 . İyi" at bounding box center [364, 316] width 312 height 73
type input "***"
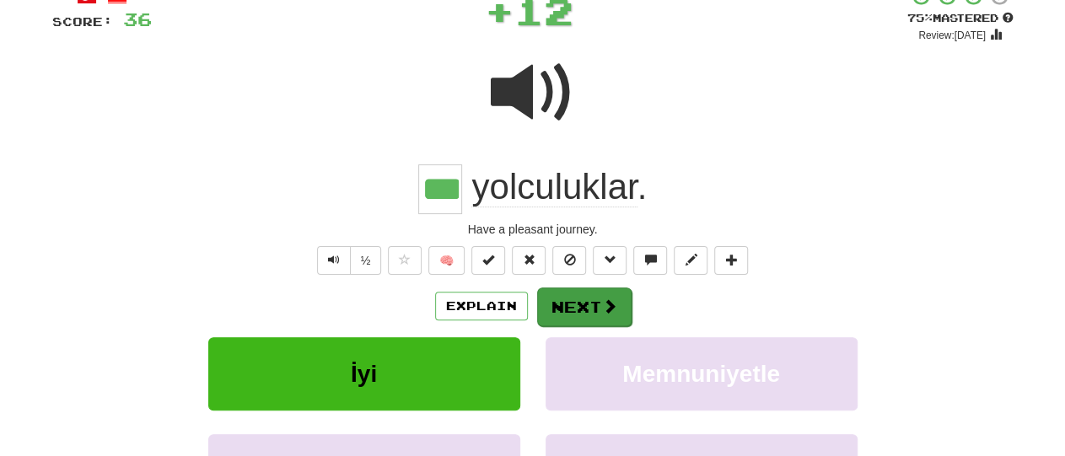
click at [568, 312] on button "Next" at bounding box center [584, 307] width 94 height 39
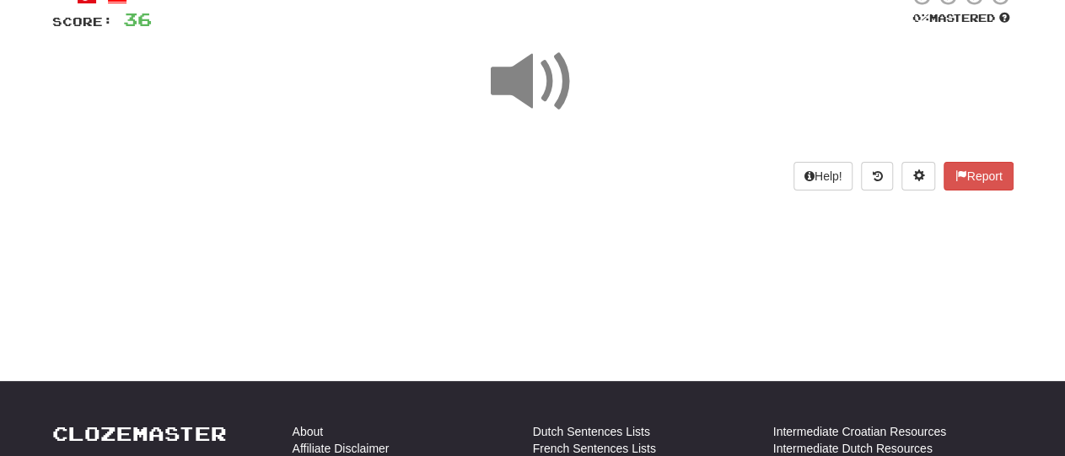
click at [609, 314] on div "Dashboard Clozemaster Mathias123 / Toggle Dropdown Dashboard Leaderboard Activi…" at bounding box center [532, 111] width 1065 height 456
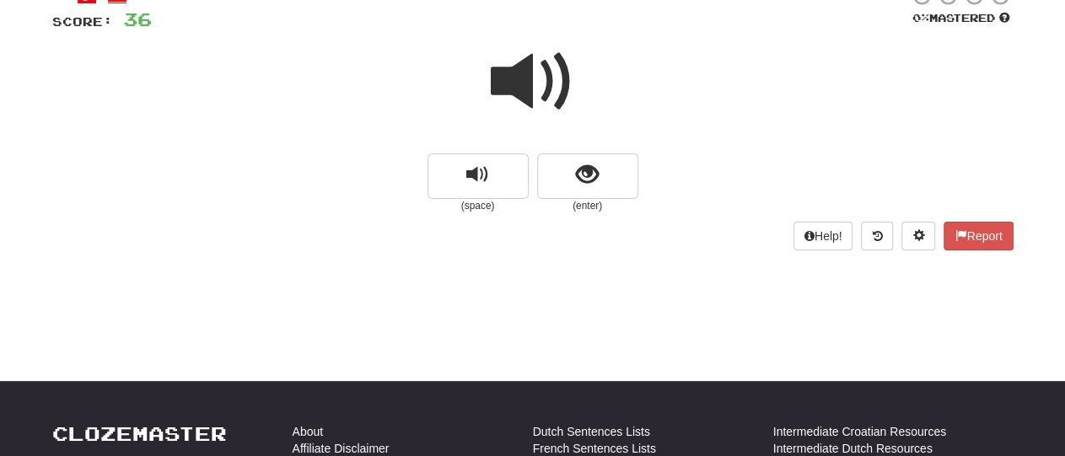
click at [108, 203] on div "(space) (enter)" at bounding box center [533, 184] width 962 height 60
click at [583, 182] on span "show sentence" at bounding box center [587, 175] width 23 height 23
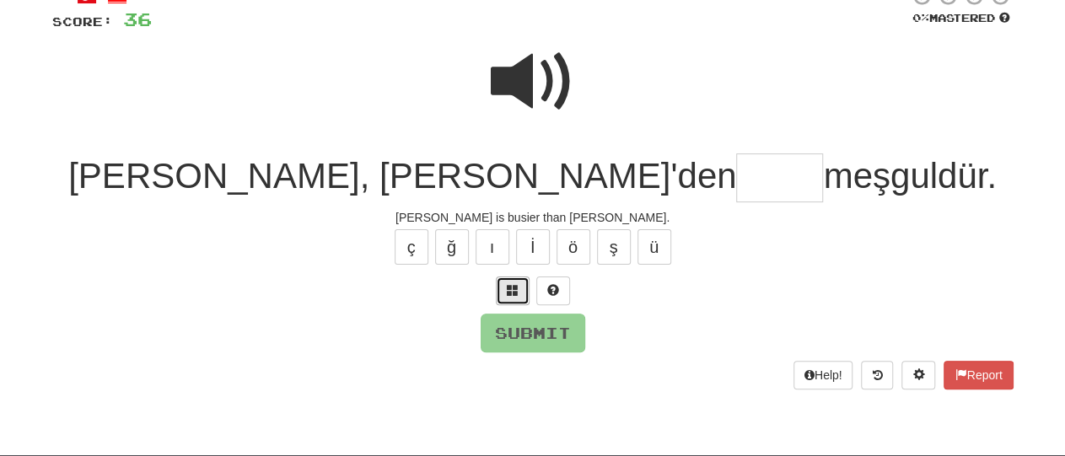
click at [522, 289] on button at bounding box center [513, 291] width 34 height 29
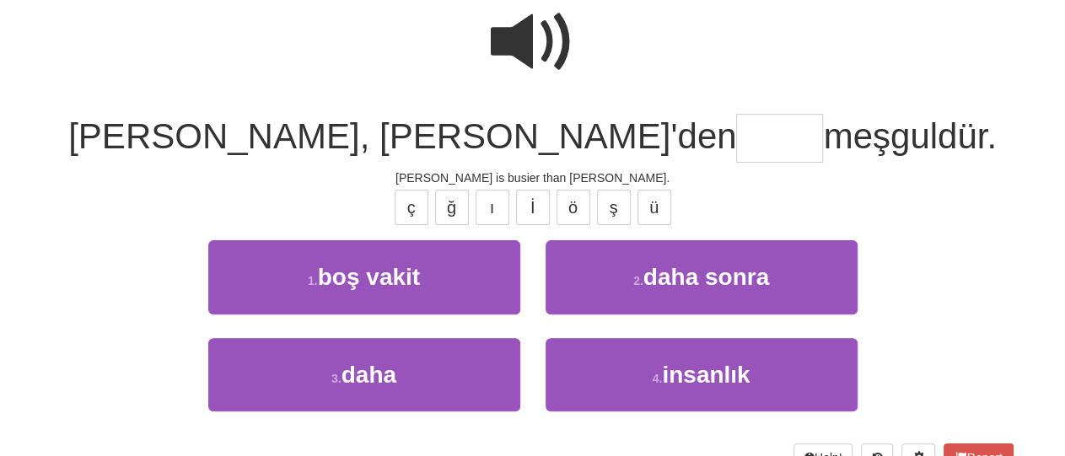
scroll to position [157, 0]
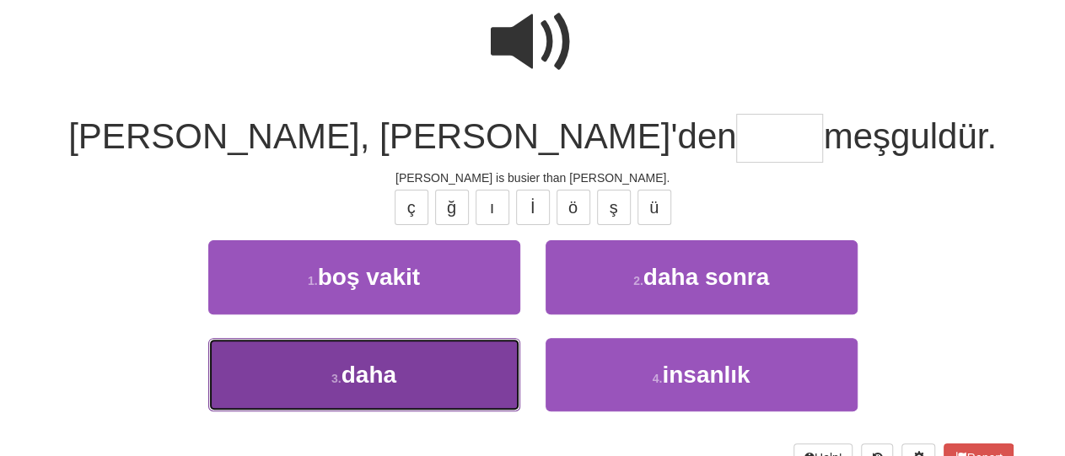
click at [439, 381] on button "3 . daha" at bounding box center [364, 374] width 312 height 73
type input "****"
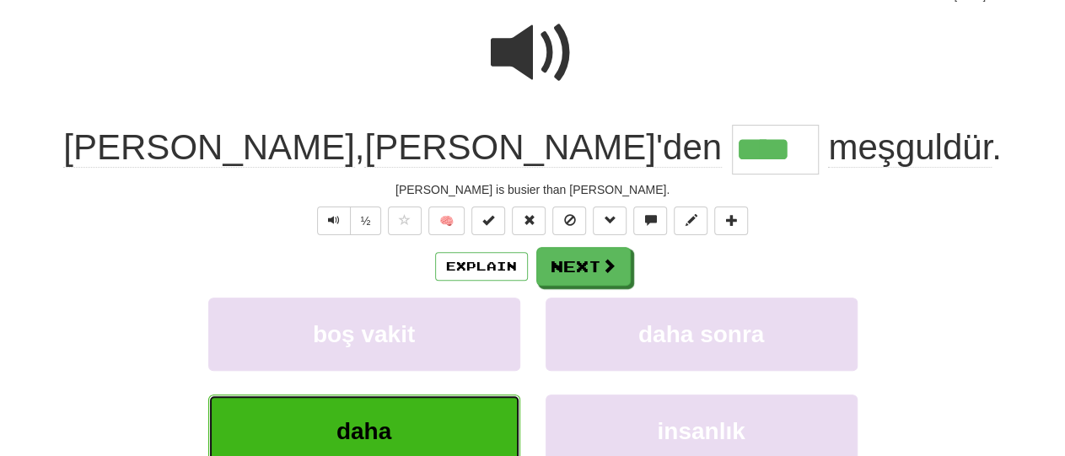
scroll to position [168, 0]
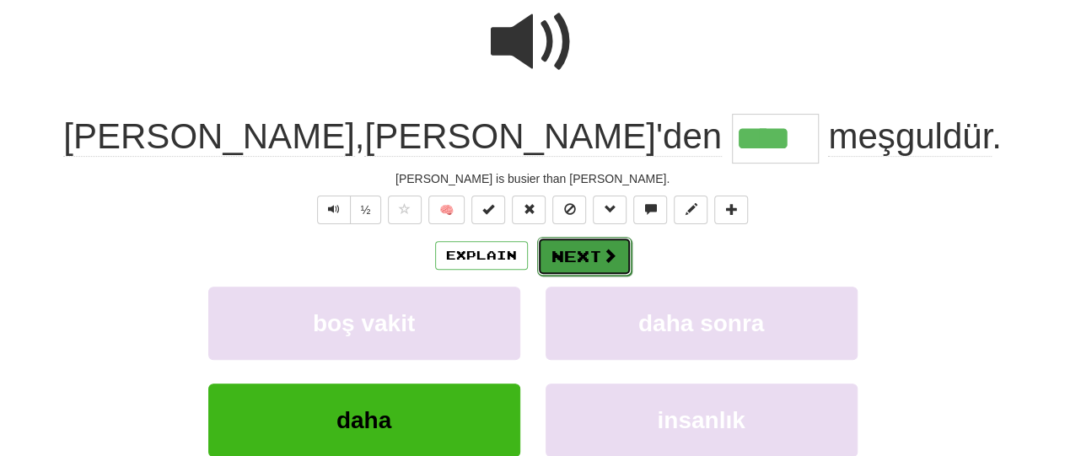
click at [591, 256] on button "Next" at bounding box center [584, 256] width 94 height 39
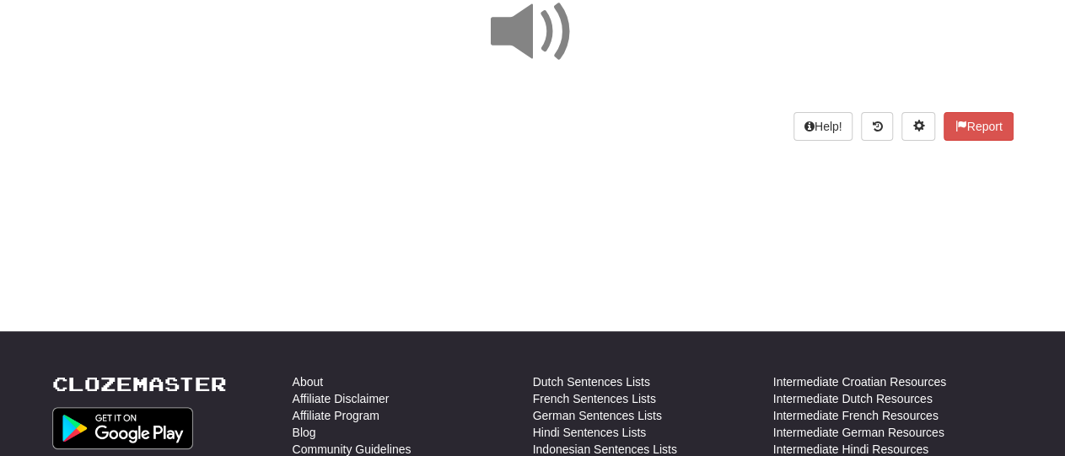
scroll to position [164, 0]
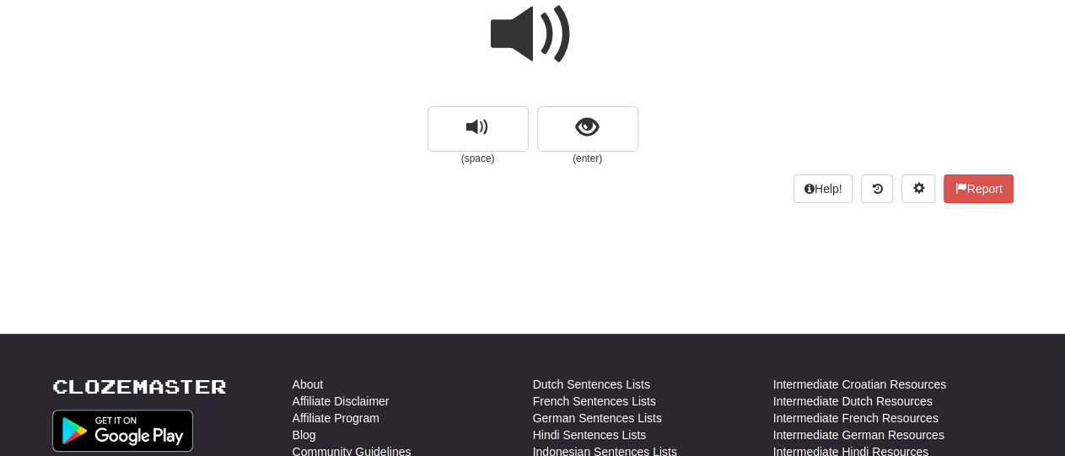
click at [601, 83] on div at bounding box center [533, 46] width 962 height 121
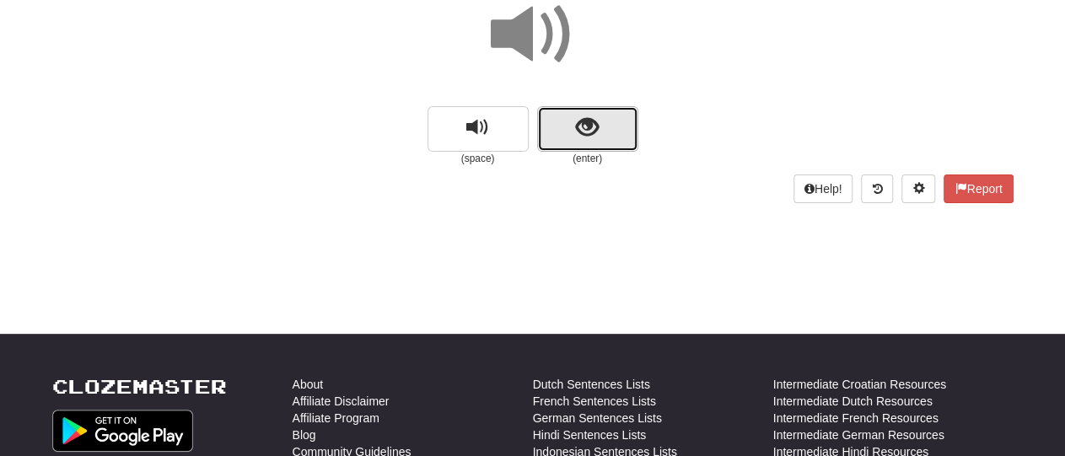
click at [602, 108] on button "show sentence" at bounding box center [587, 129] width 101 height 46
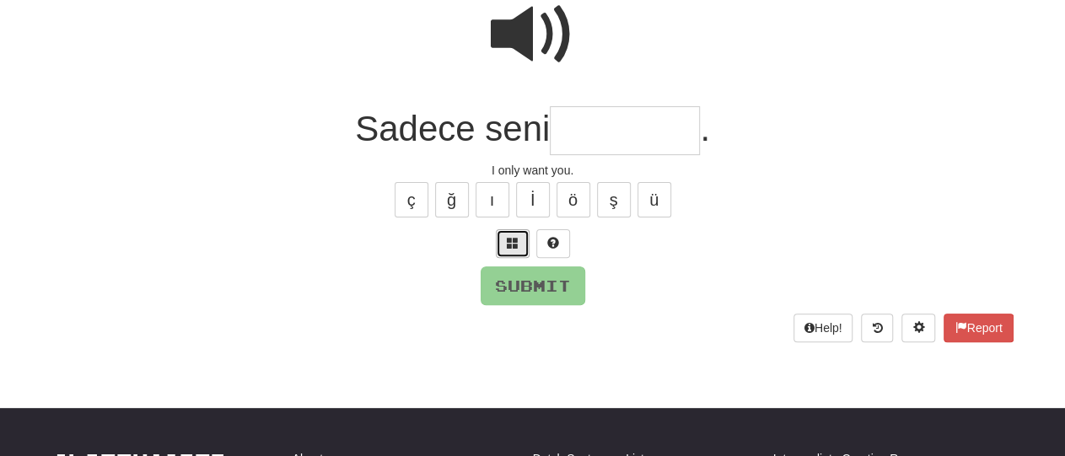
click at [527, 244] on button at bounding box center [513, 243] width 34 height 29
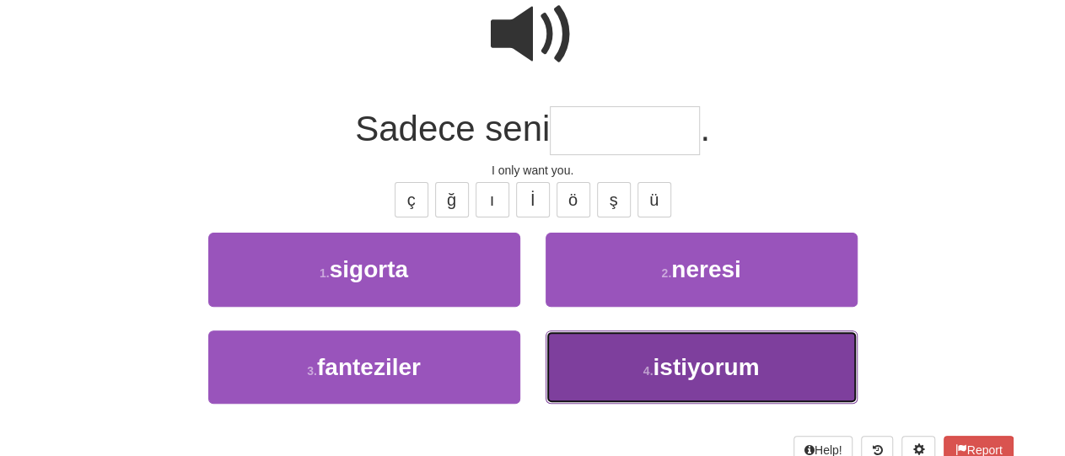
click at [690, 371] on span "istiyorum" at bounding box center [706, 367] width 106 height 26
type input "*********"
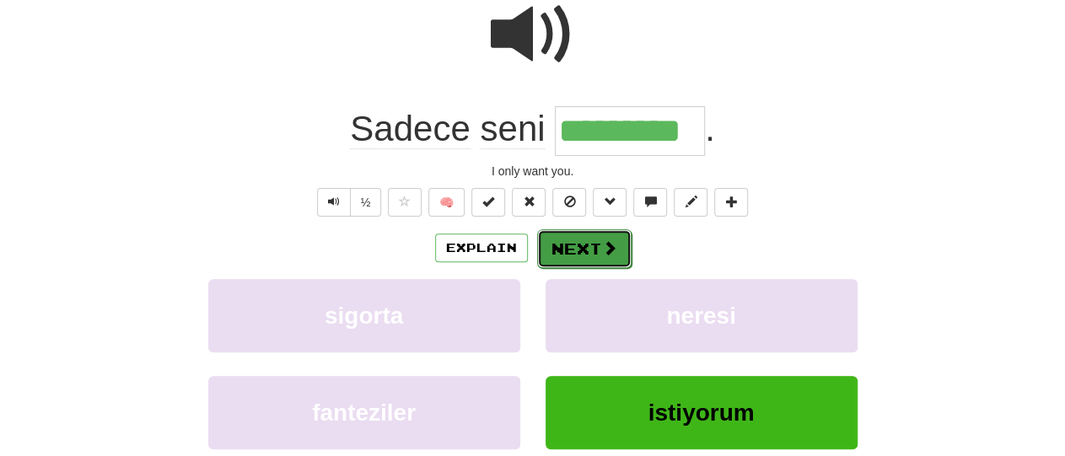
click at [602, 248] on span at bounding box center [609, 247] width 15 height 15
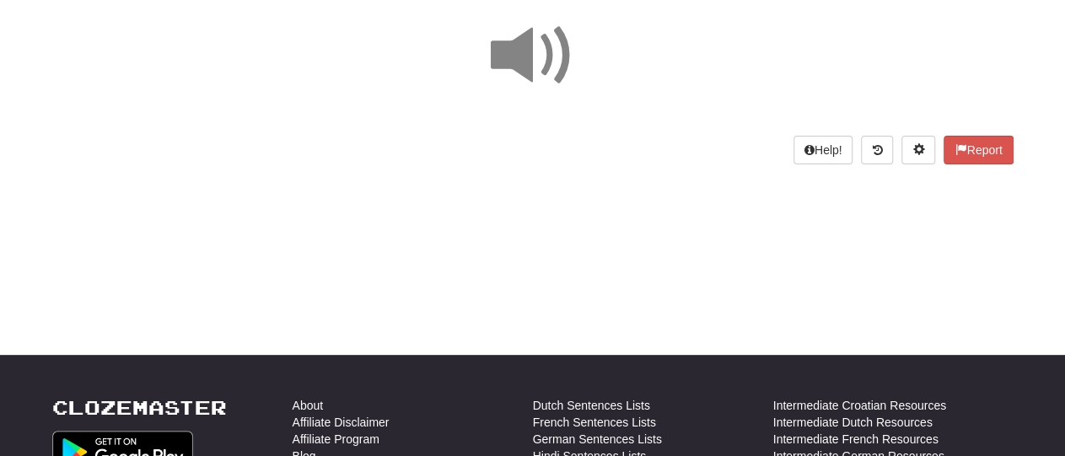
scroll to position [143, 0]
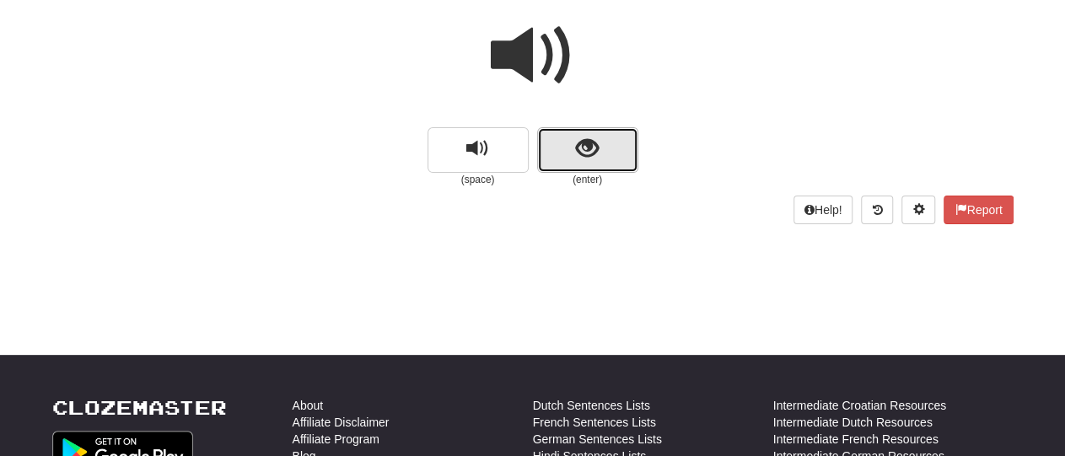
click at [619, 143] on button "show sentence" at bounding box center [587, 150] width 101 height 46
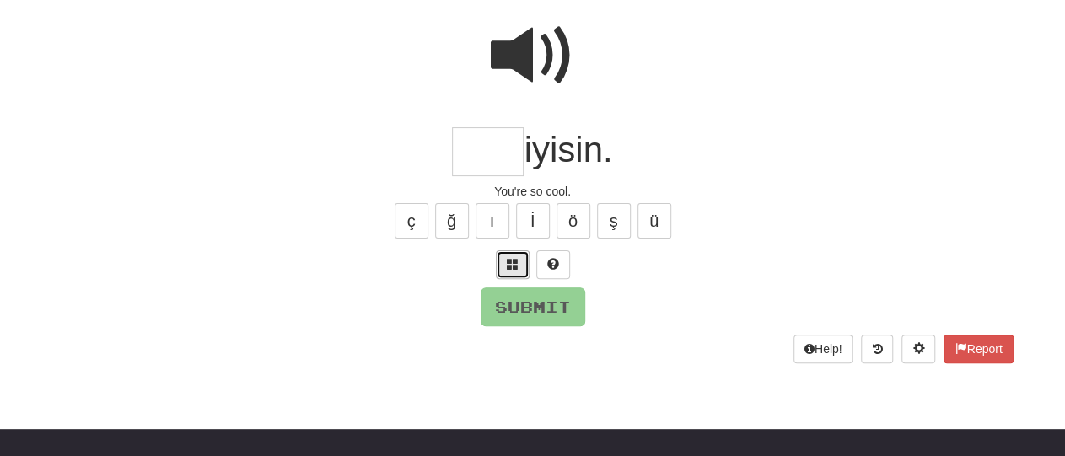
click at [508, 263] on span at bounding box center [513, 264] width 12 height 12
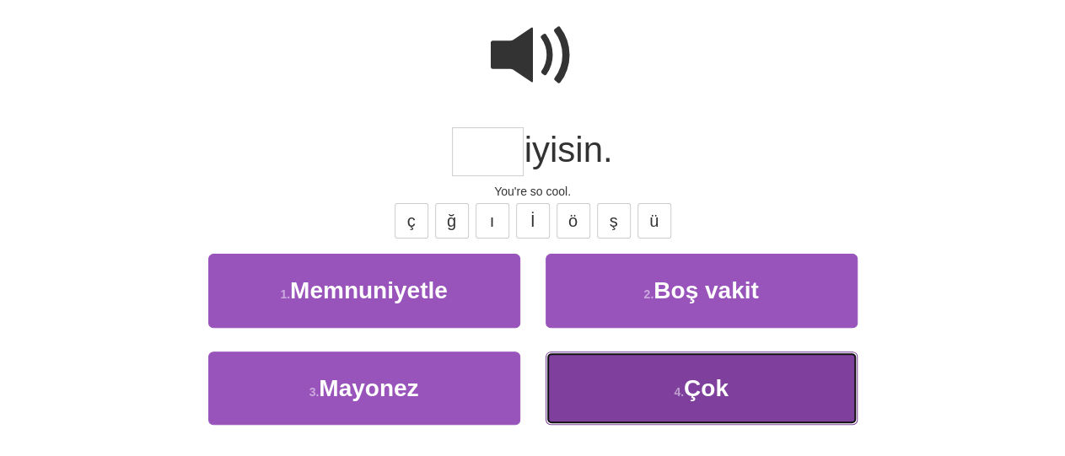
click at [657, 391] on button "4 . Çok" at bounding box center [702, 388] width 312 height 73
type input "***"
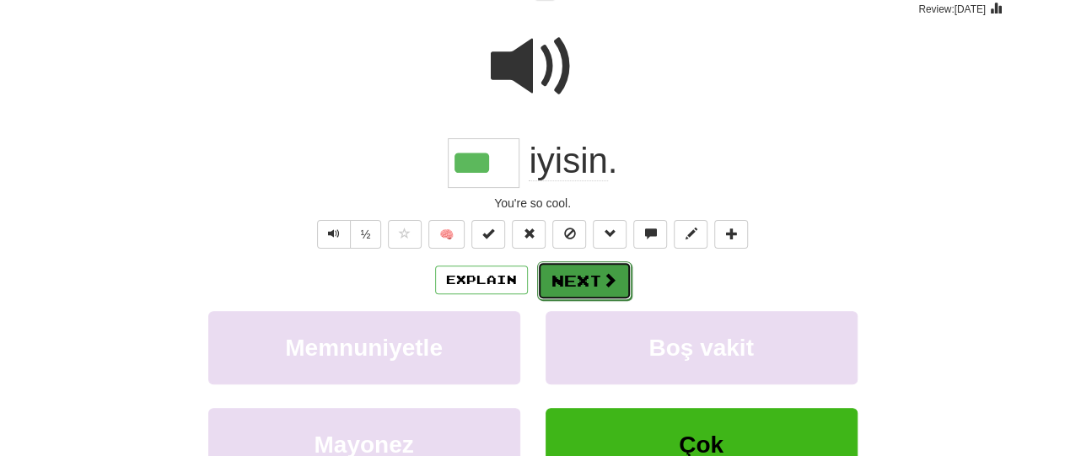
click at [589, 285] on button "Next" at bounding box center [584, 280] width 94 height 39
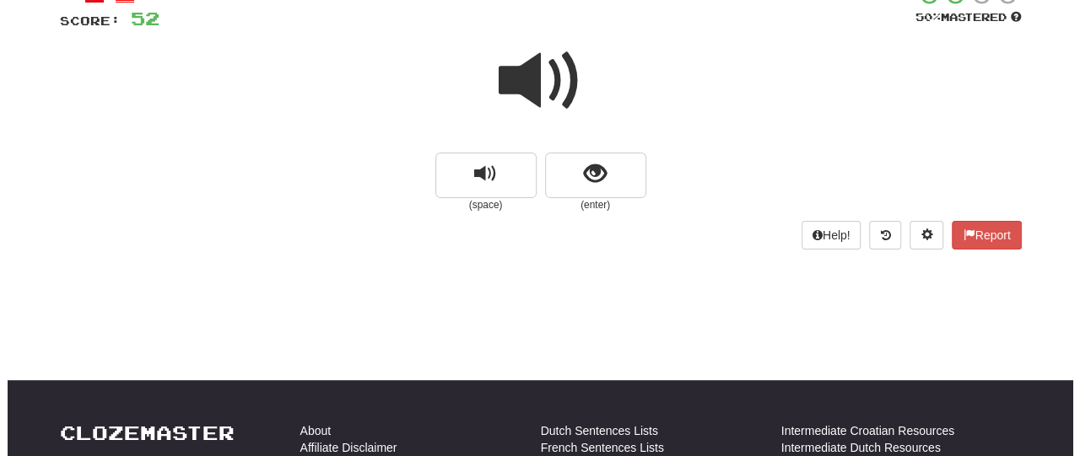
scroll to position [113, 0]
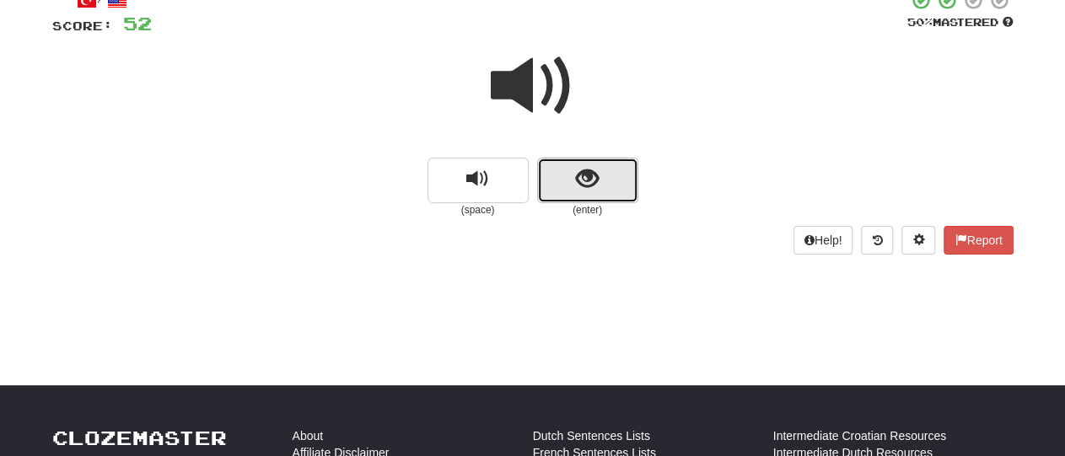
click at [606, 173] on button "show sentence" at bounding box center [587, 181] width 101 height 46
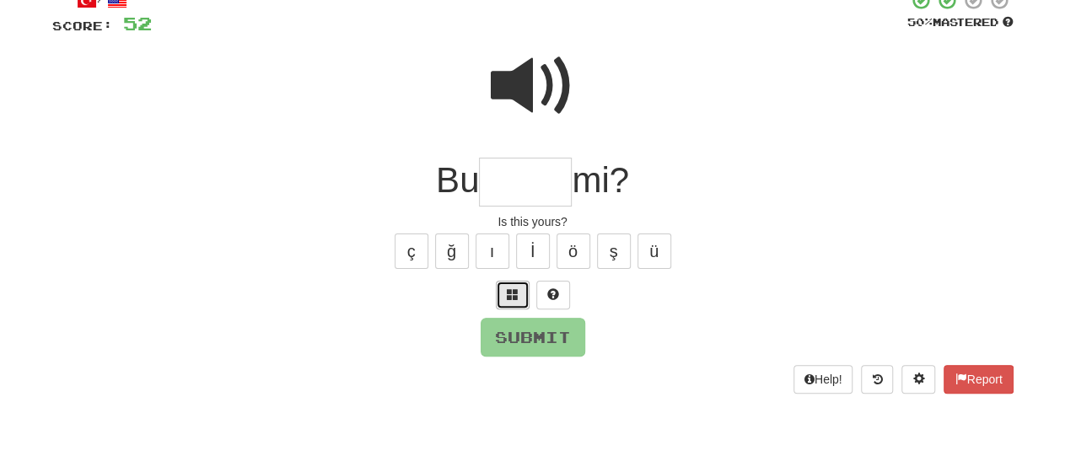
click at [512, 297] on span at bounding box center [513, 294] width 12 height 12
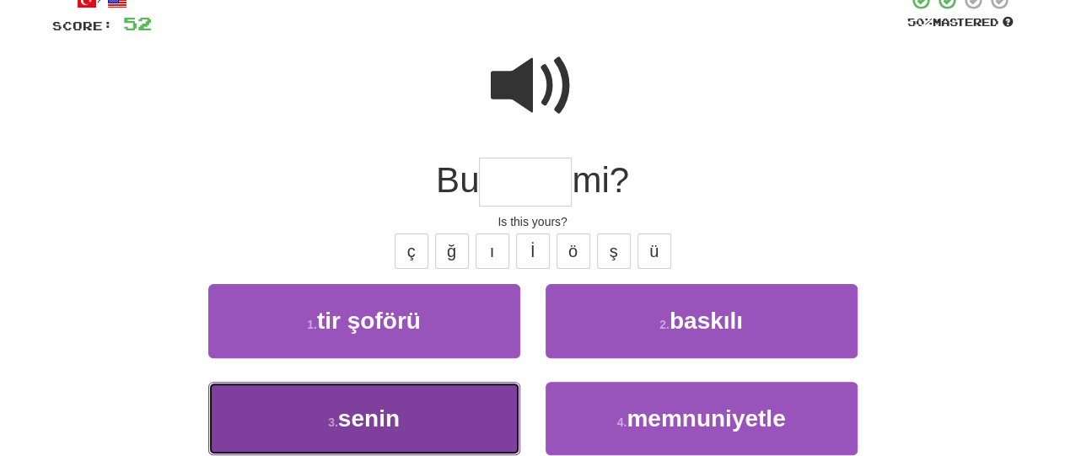
click at [486, 413] on button "3 . senin" at bounding box center [364, 418] width 312 height 73
type input "*****"
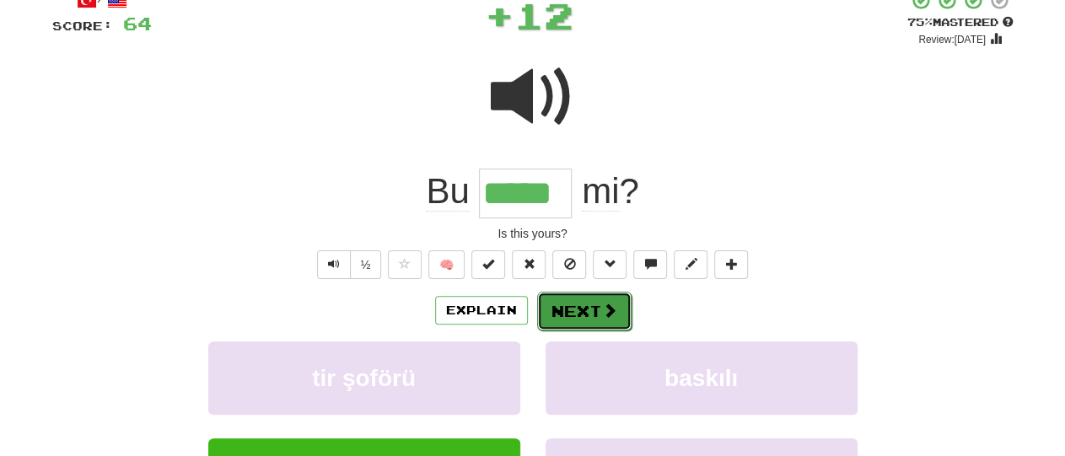
click at [576, 304] on button "Next" at bounding box center [584, 311] width 94 height 39
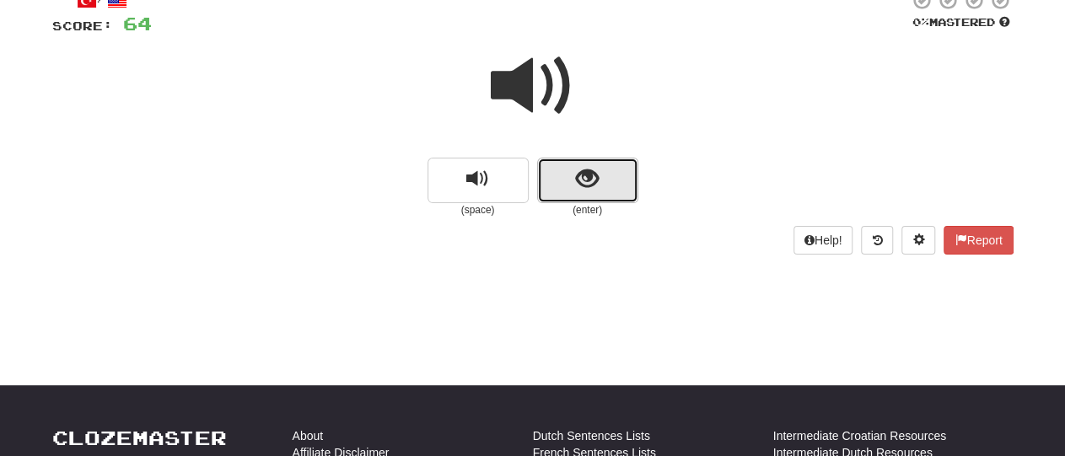
click at [616, 175] on button "show sentence" at bounding box center [587, 181] width 101 height 46
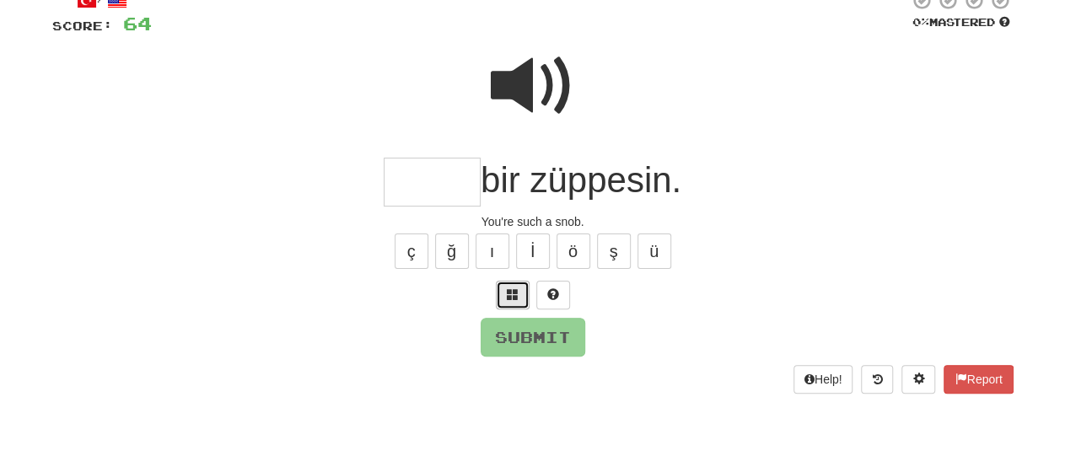
click at [513, 298] on span at bounding box center [513, 294] width 12 height 12
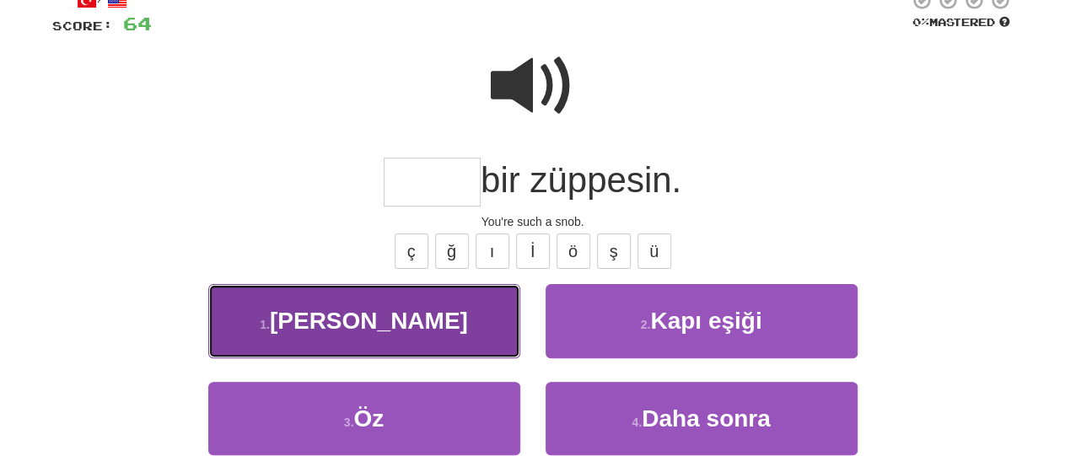
click at [477, 338] on button "1 . Böyle" at bounding box center [364, 320] width 312 height 73
type input "*****"
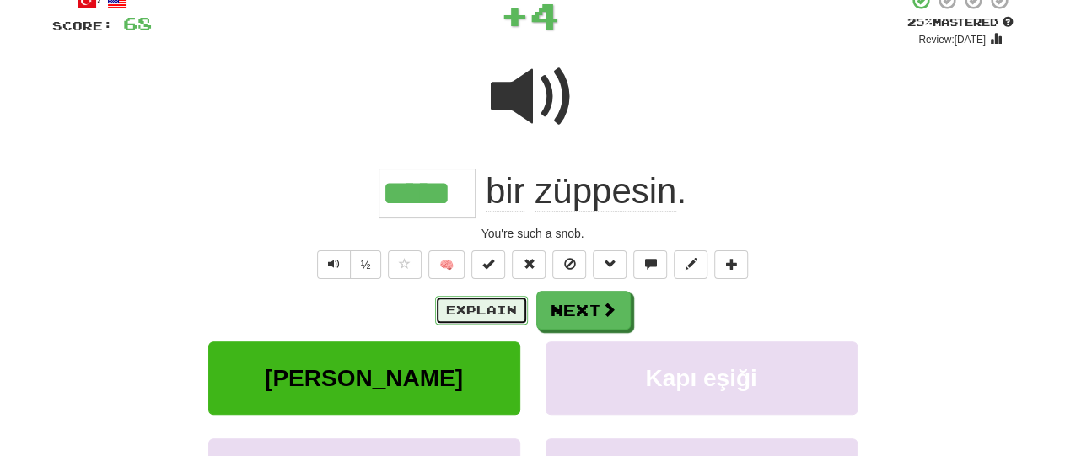
click at [510, 309] on button "Explain" at bounding box center [481, 310] width 93 height 29
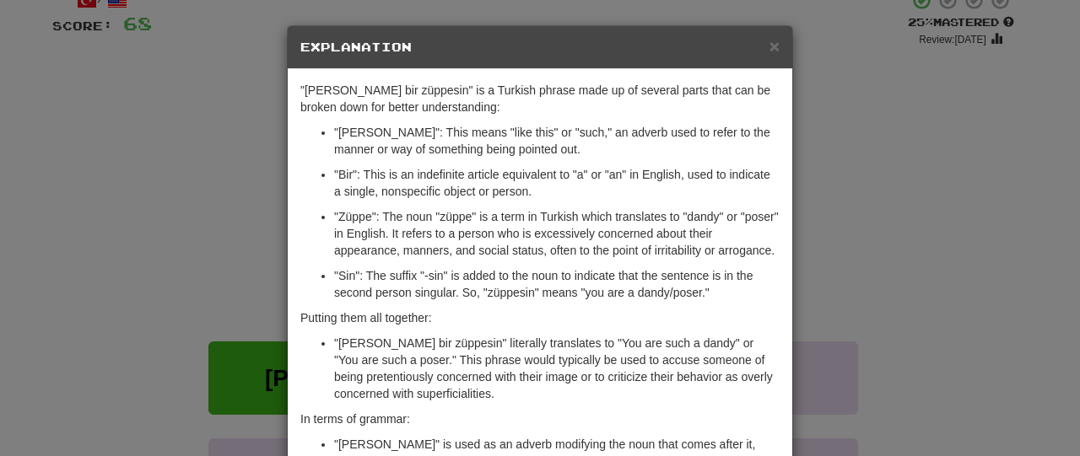
click at [110, 207] on div "× Explanation "Böyle bir züppesin" is a Turkish phrase made up of several parts…" at bounding box center [540, 228] width 1080 height 456
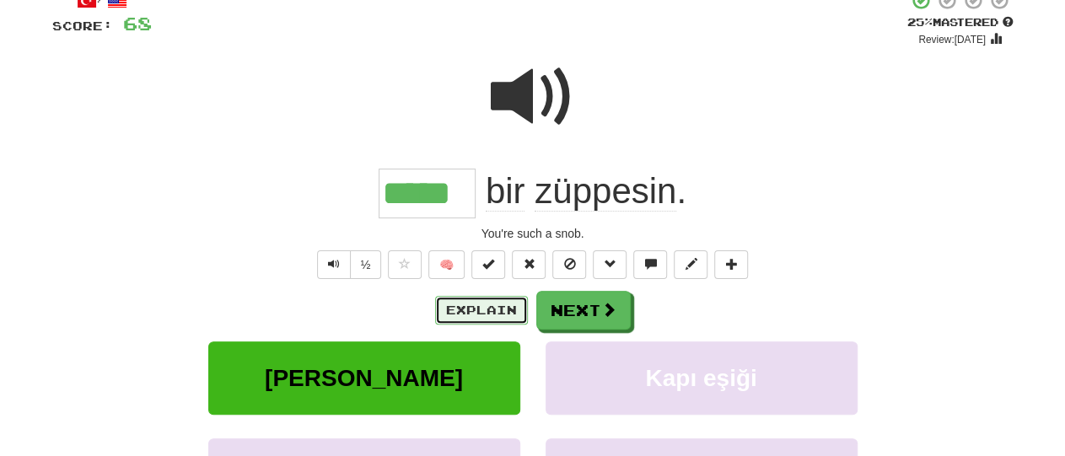
click at [471, 305] on button "Explain" at bounding box center [481, 310] width 93 height 29
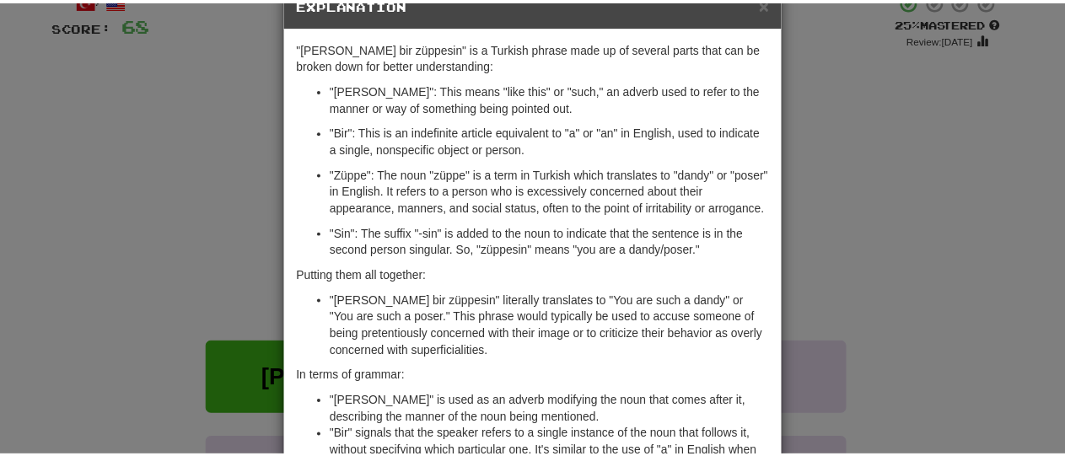
scroll to position [32, 0]
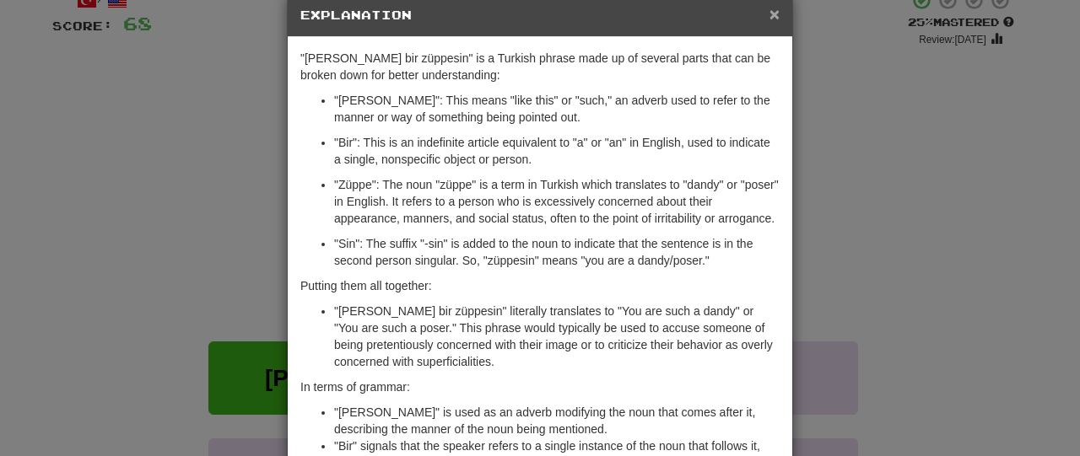
click at [769, 16] on span "×" at bounding box center [774, 13] width 10 height 19
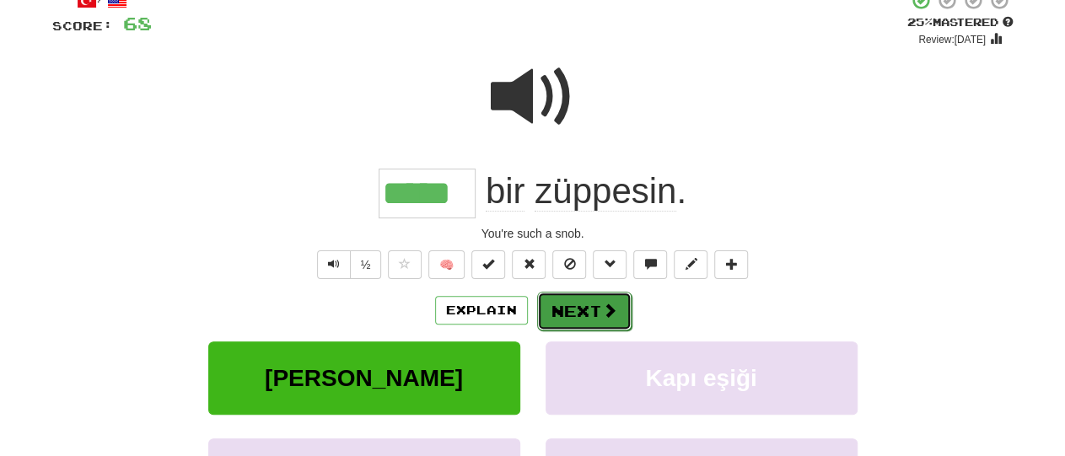
click at [594, 306] on button "Next" at bounding box center [584, 311] width 94 height 39
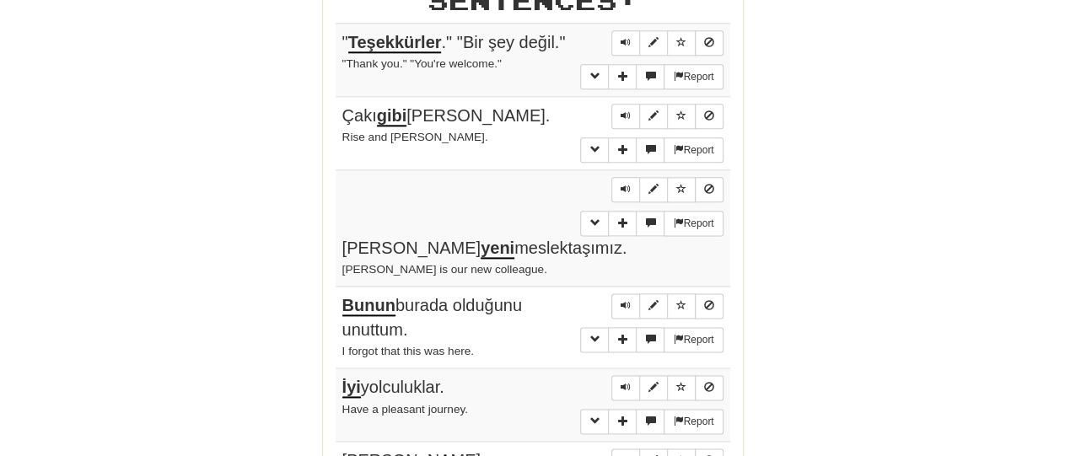
scroll to position [984, 0]
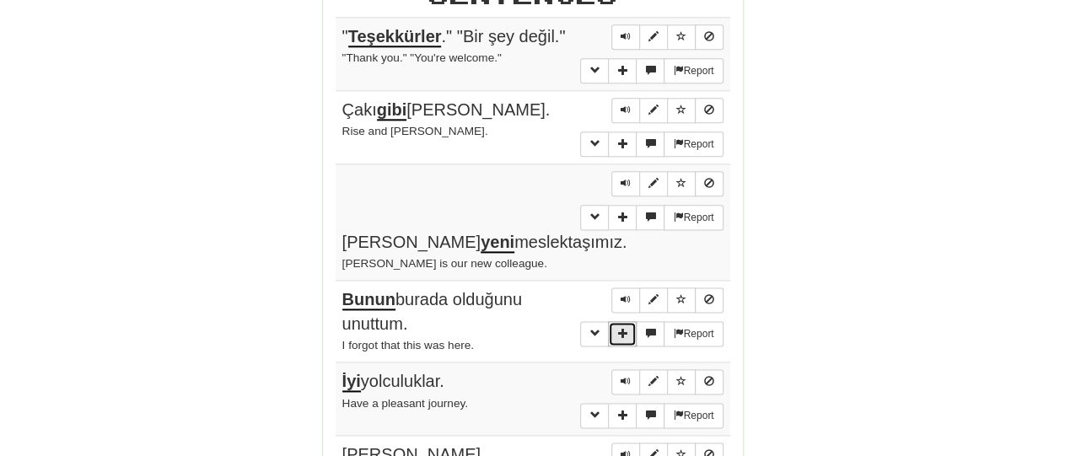
click at [616, 321] on button "More sentence controls" at bounding box center [622, 333] width 29 height 25
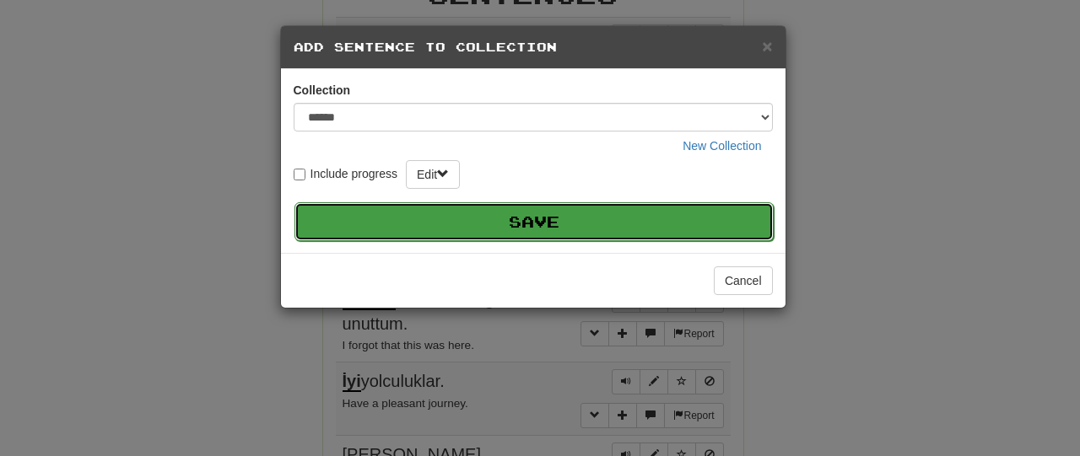
click at [644, 215] on button "Save" at bounding box center [533, 221] width 479 height 39
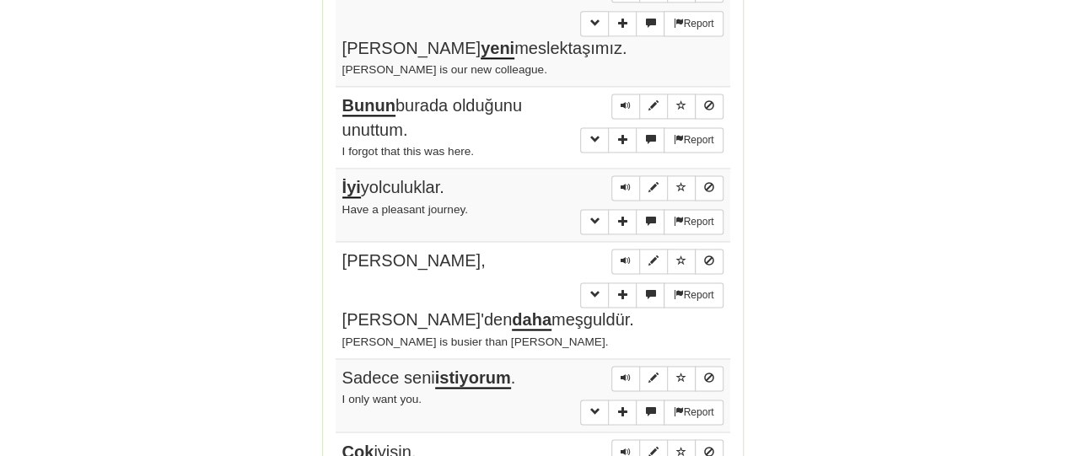
scroll to position [1184, 0]
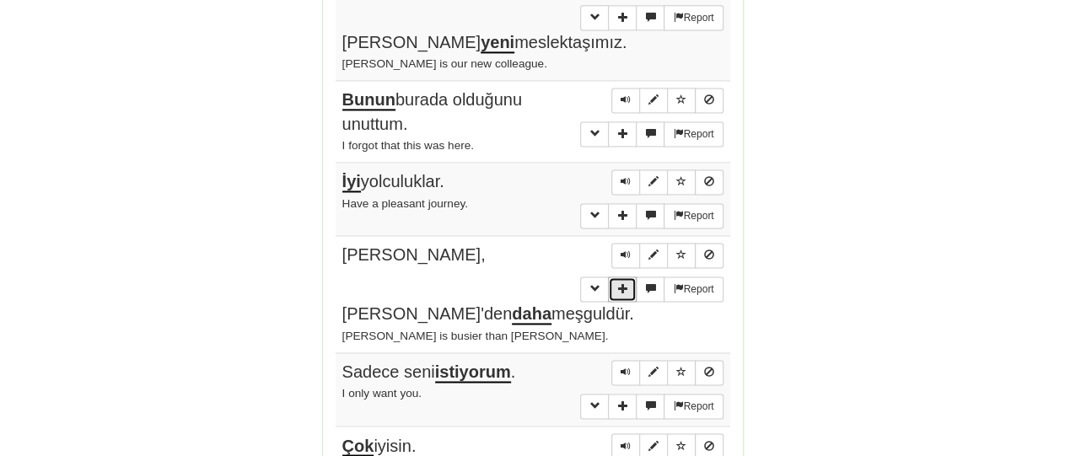
click at [622, 283] on span "More sentence controls" at bounding box center [622, 288] width 10 height 10
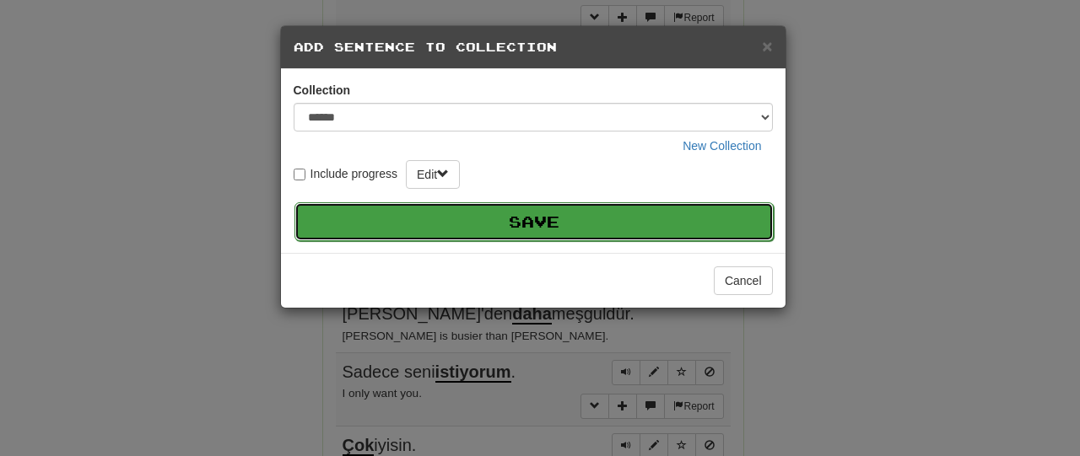
click at [578, 224] on button "Save" at bounding box center [533, 221] width 479 height 39
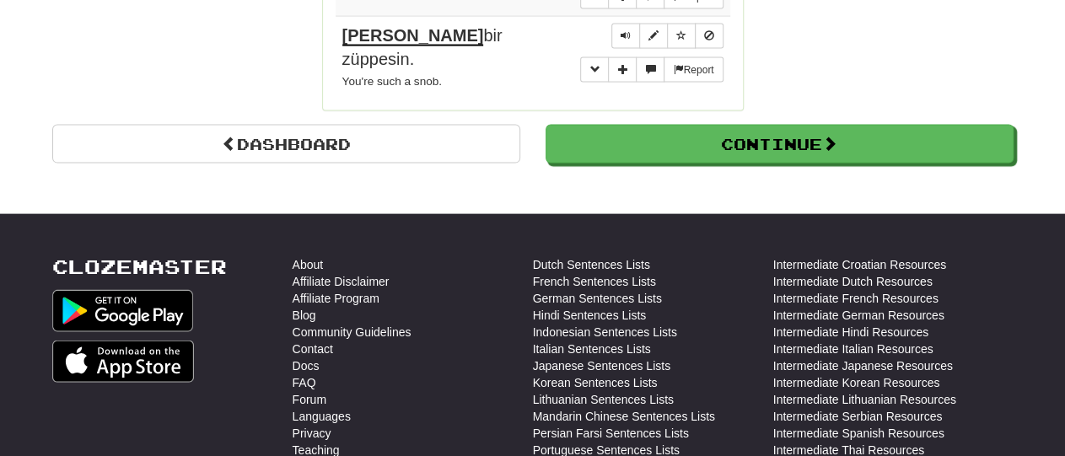
scroll to position [1742, 0]
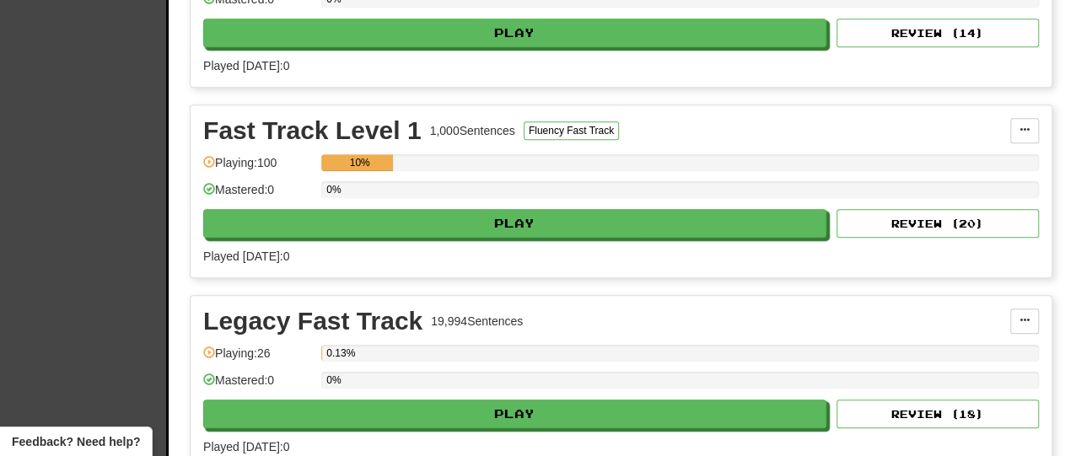
scroll to position [665, 0]
